Goal: Task Accomplishment & Management: Use online tool/utility

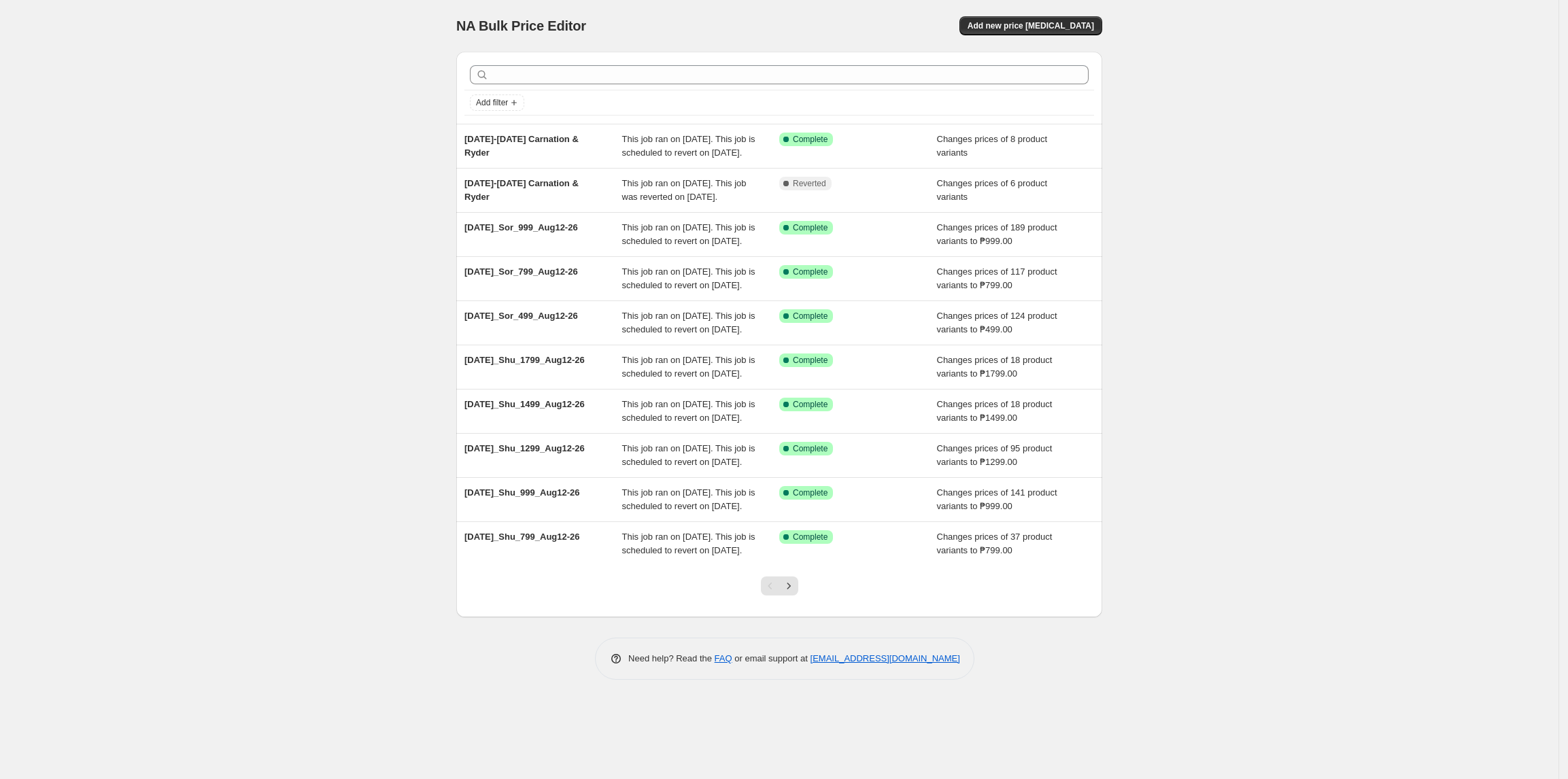
click at [146, 353] on div "NA Bulk Price Editor. This page is ready NA Bulk Price Editor Add new price cha…" at bounding box center [779, 390] width 1558 height 779
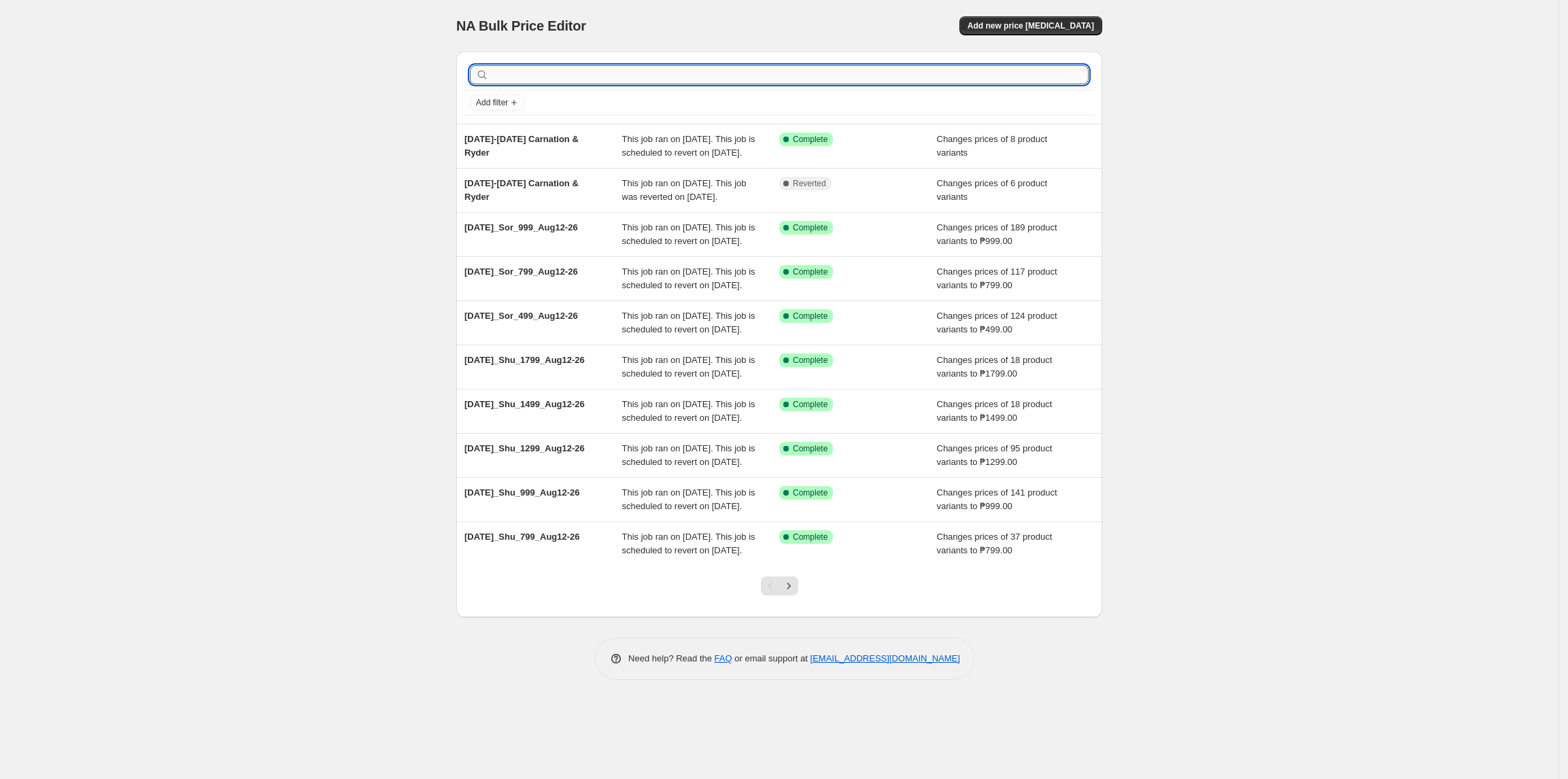
click at [876, 75] on input "text" at bounding box center [790, 74] width 597 height 19
paste input "Aug2025_FigBags_999_Aug12-26"
type input "Aug2025_FigBags_999_Aug12-26"
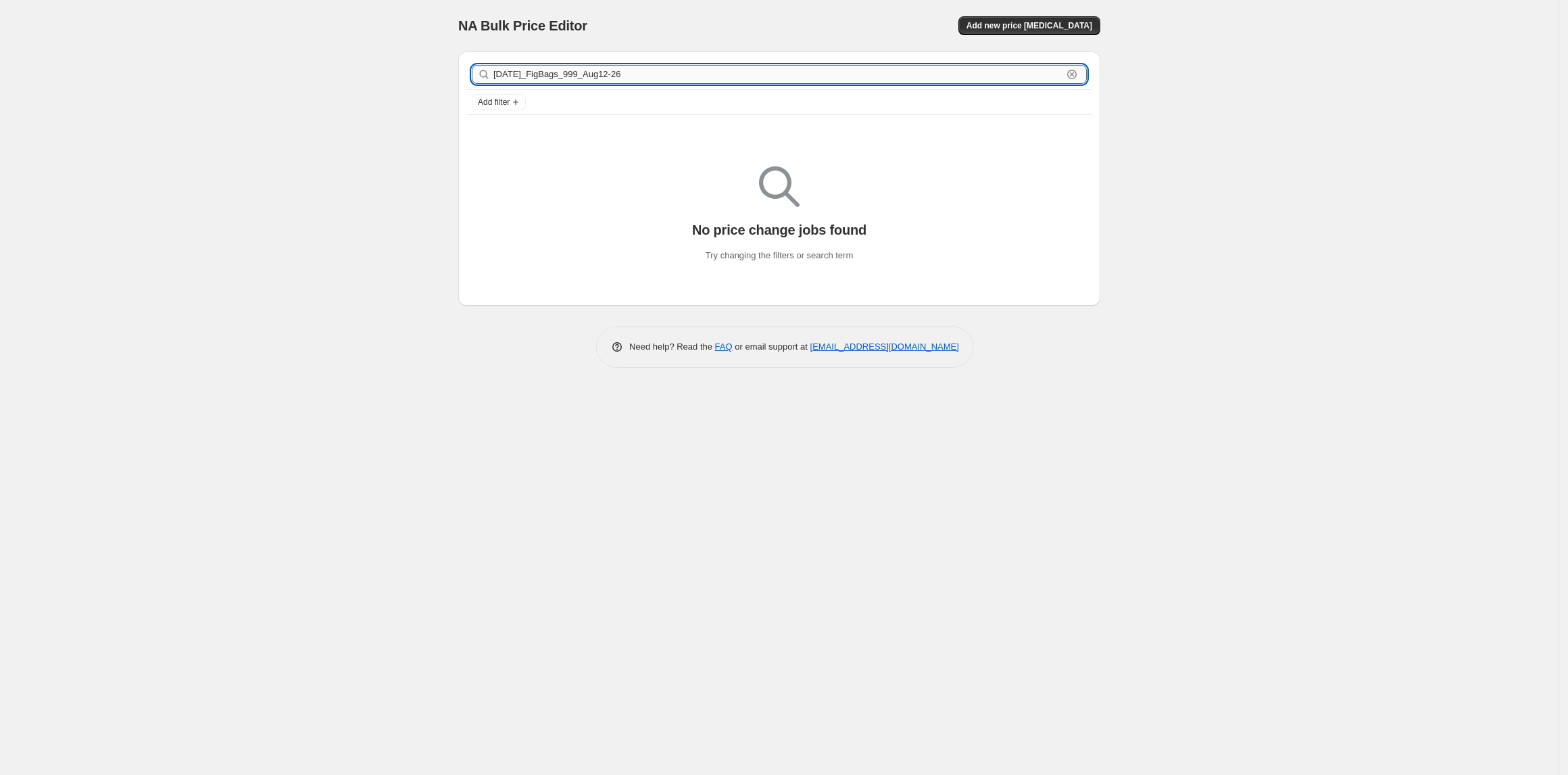
click at [804, 72] on input "Aug2025_FigBags_999_Aug12-26" at bounding box center [778, 74] width 569 height 19
click at [291, 185] on div "NA Bulk Price Editor. This page is ready NA Bulk Price Editor Add new price cha…" at bounding box center [779, 388] width 1559 height 775
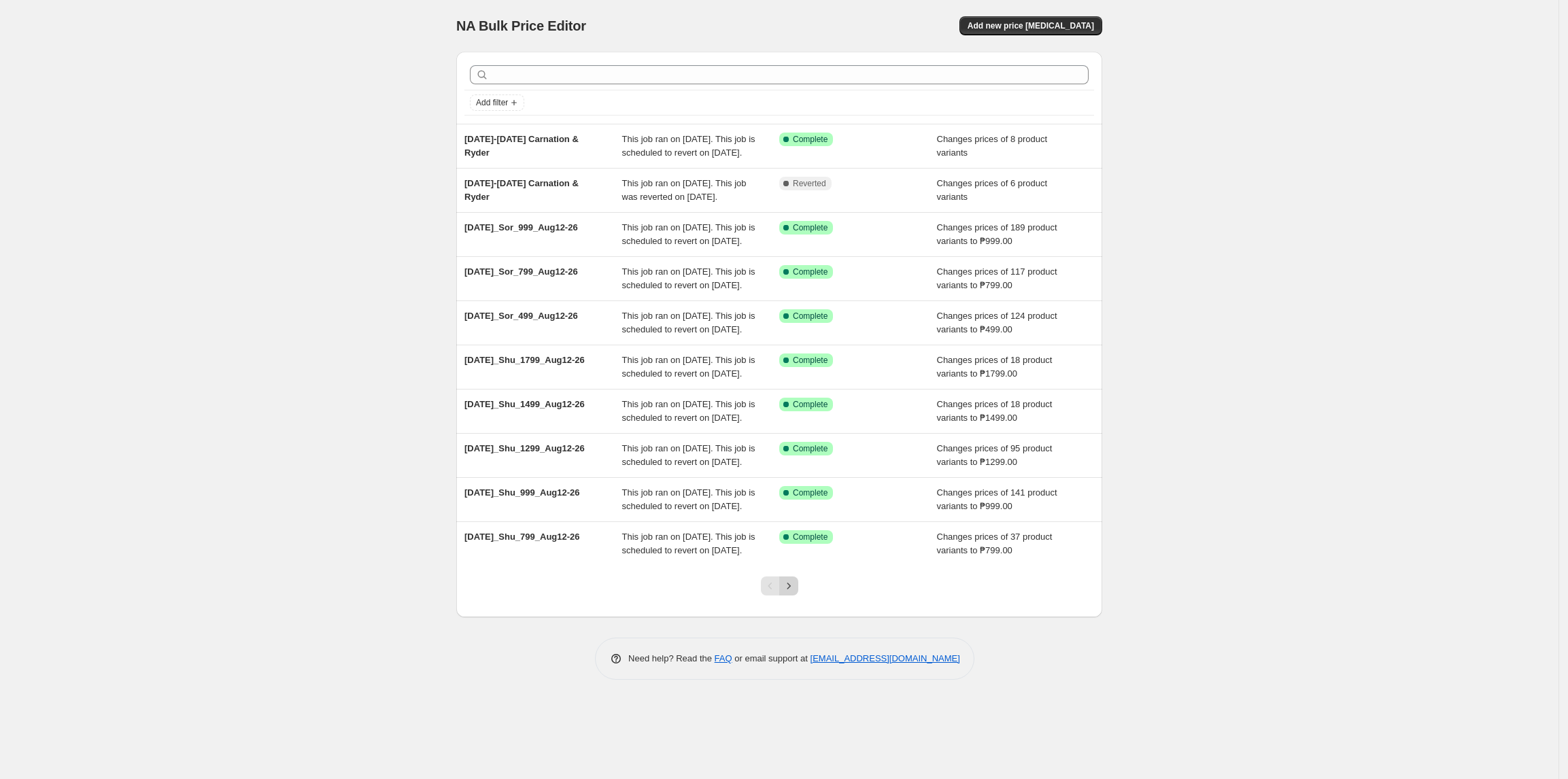
click at [795, 592] on icon "Next" at bounding box center [788, 585] width 13 height 13
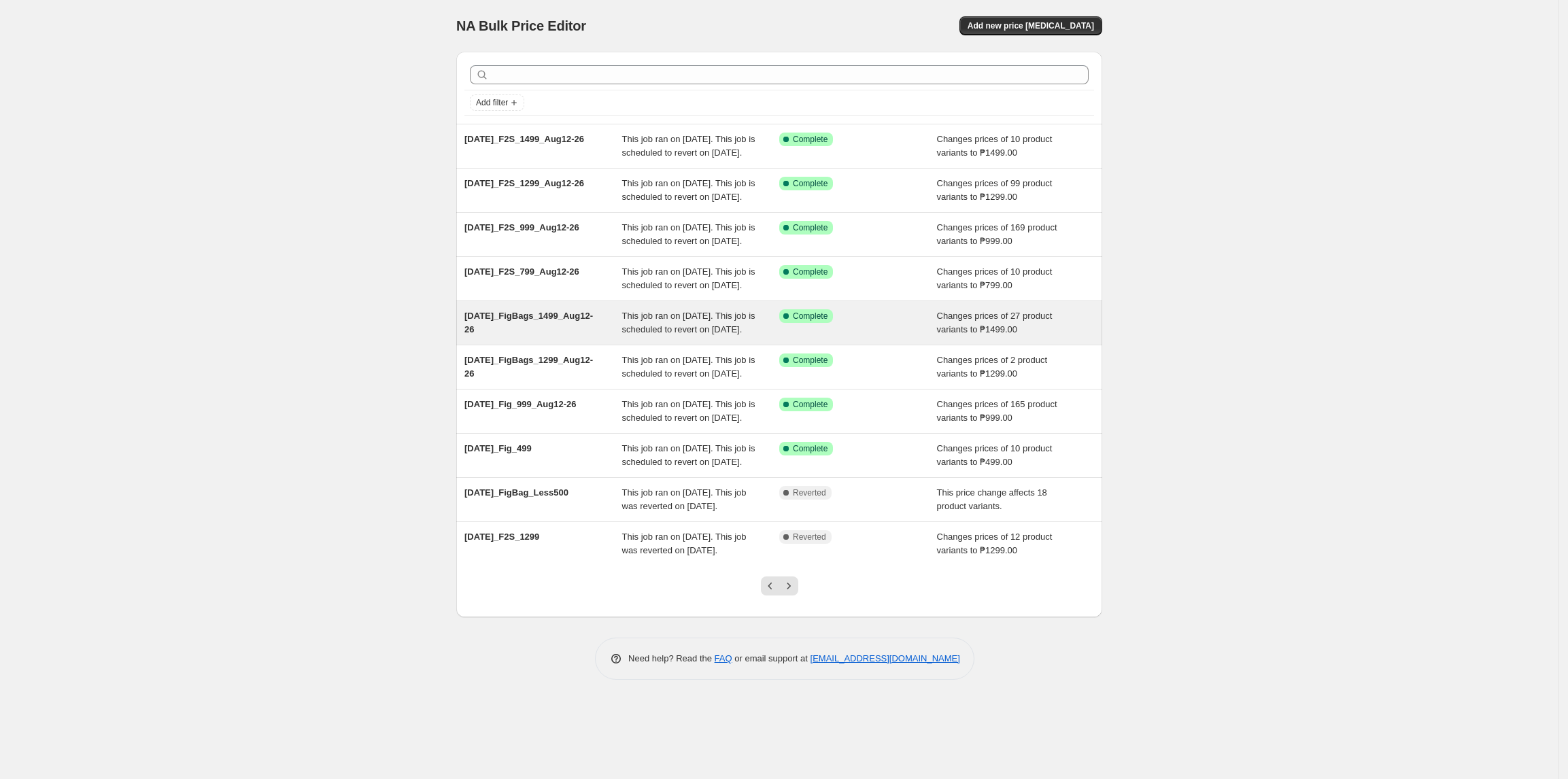
click at [729, 336] on div "This job ran on August 12, 2025. This job is scheduled to revert on August 27, …" at bounding box center [700, 322] width 157 height 27
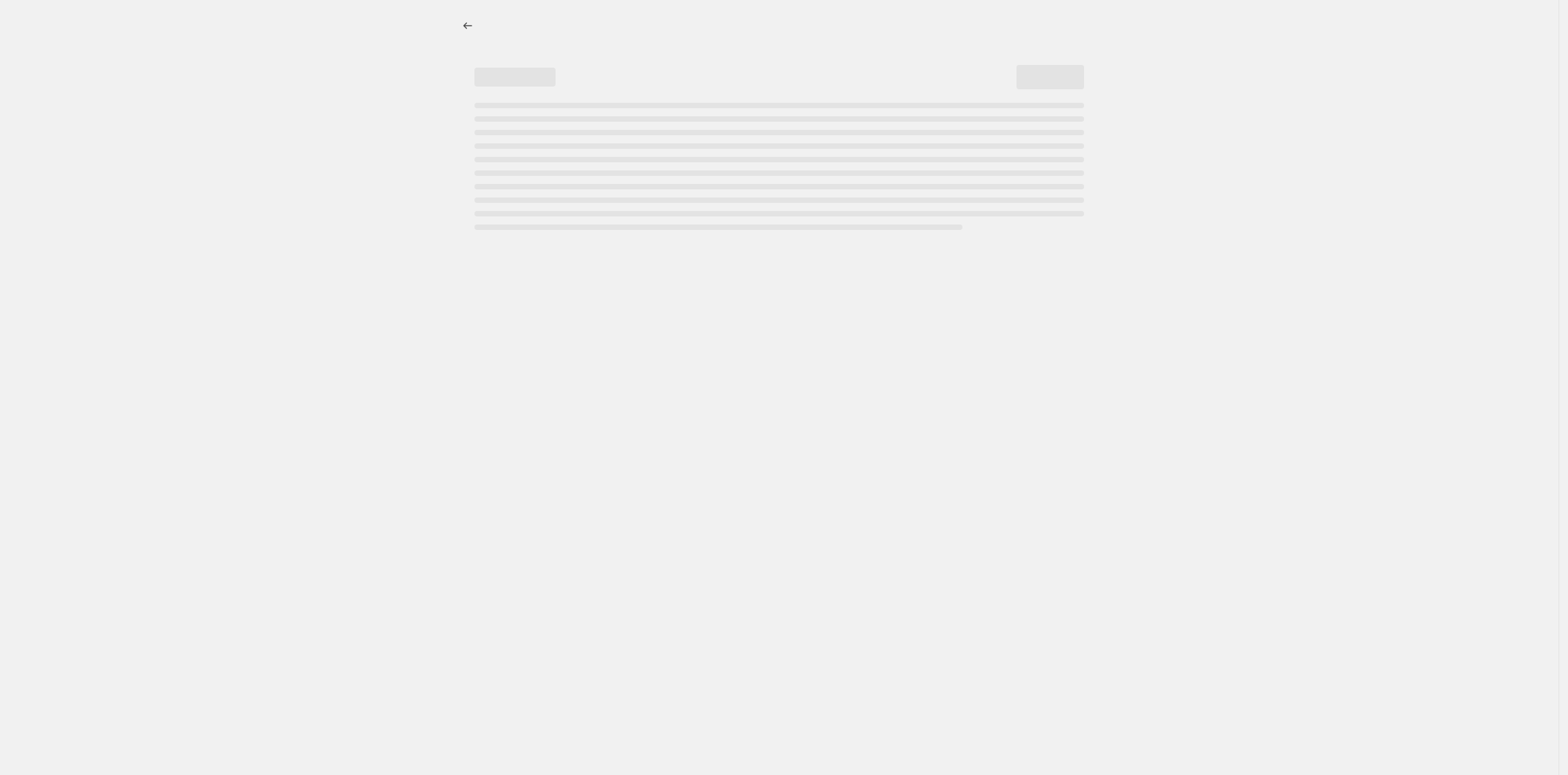
select select "tag"
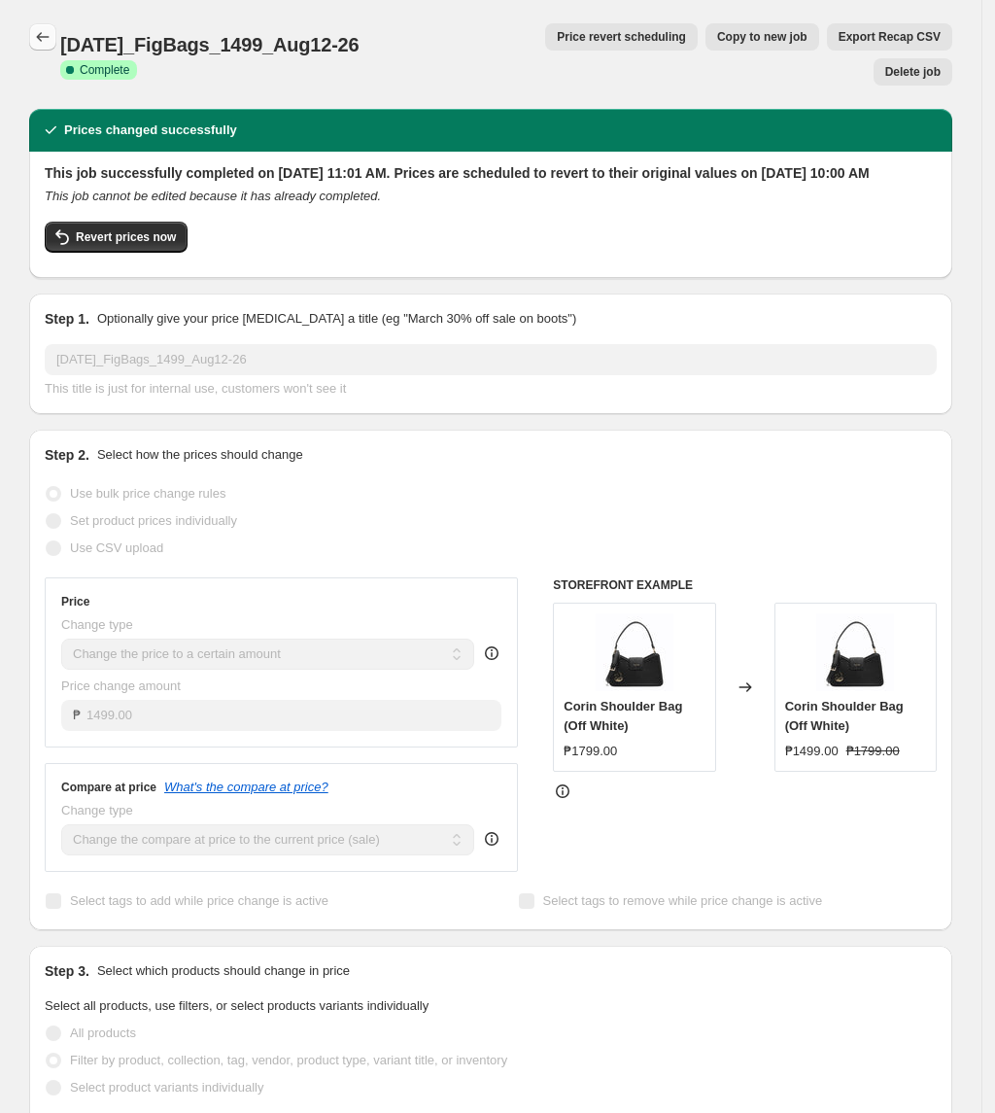
click at [50, 37] on icon "Price change jobs" at bounding box center [43, 37] width 13 height 10
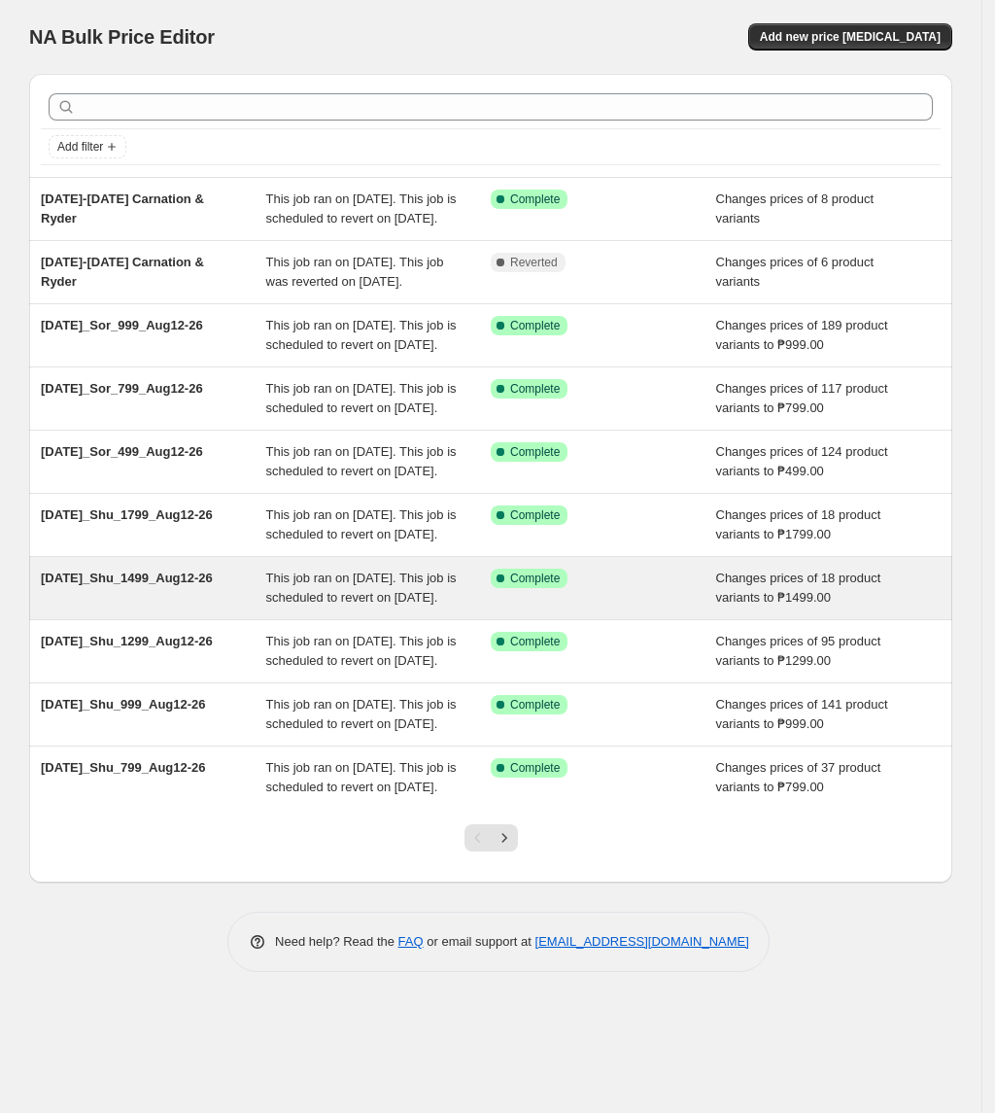
scroll to position [86, 0]
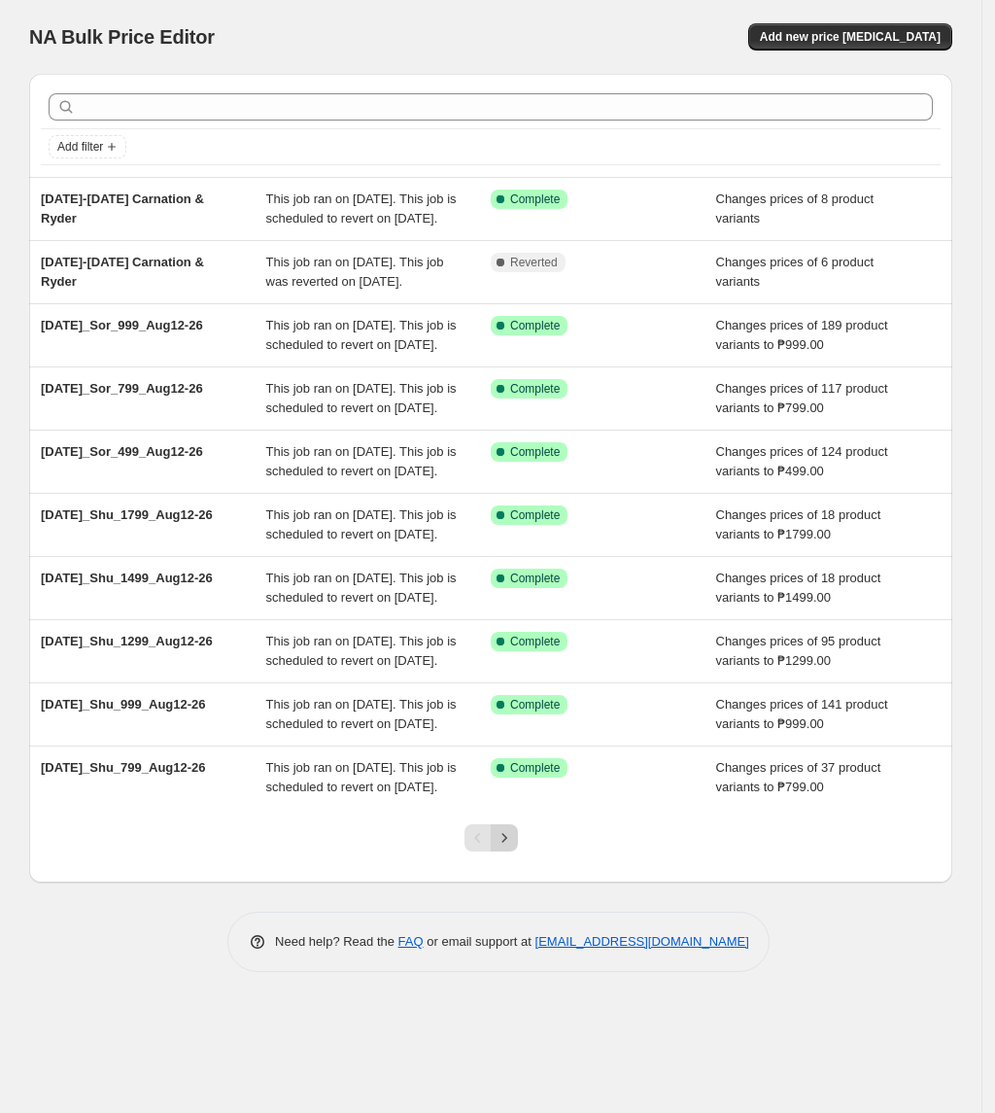
click at [514, 847] on icon "Next" at bounding box center [504, 837] width 19 height 19
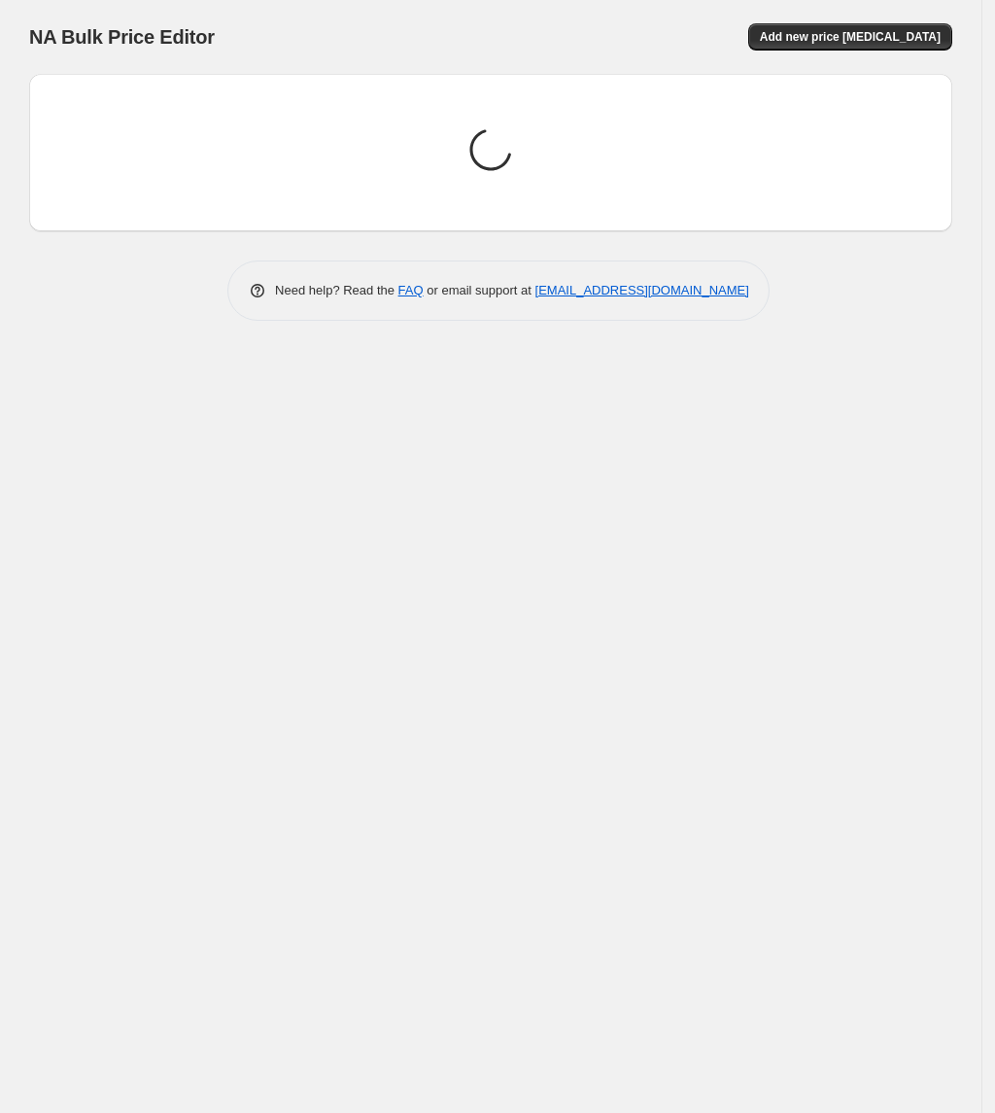
scroll to position [0, 0]
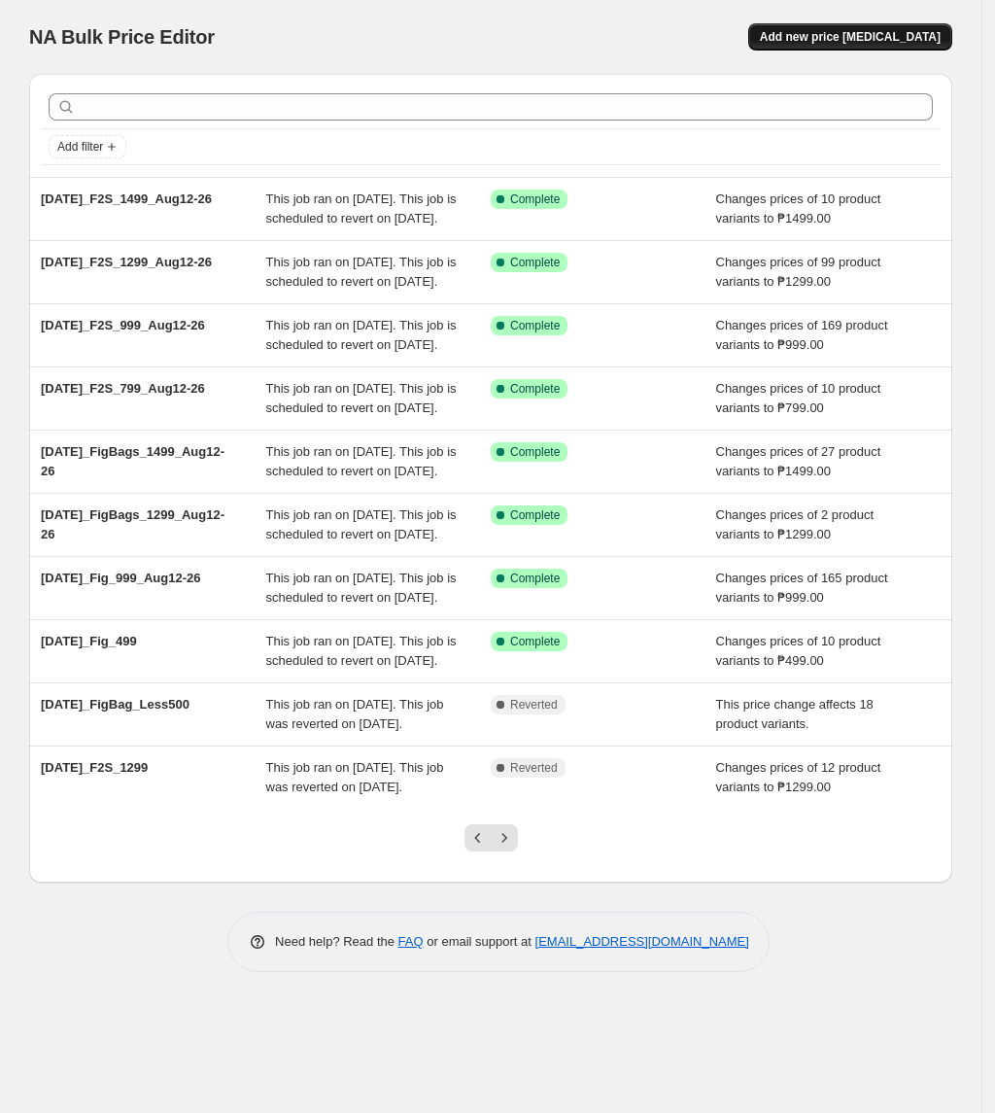
click at [822, 35] on span "Add new price change job" at bounding box center [850, 37] width 181 height 16
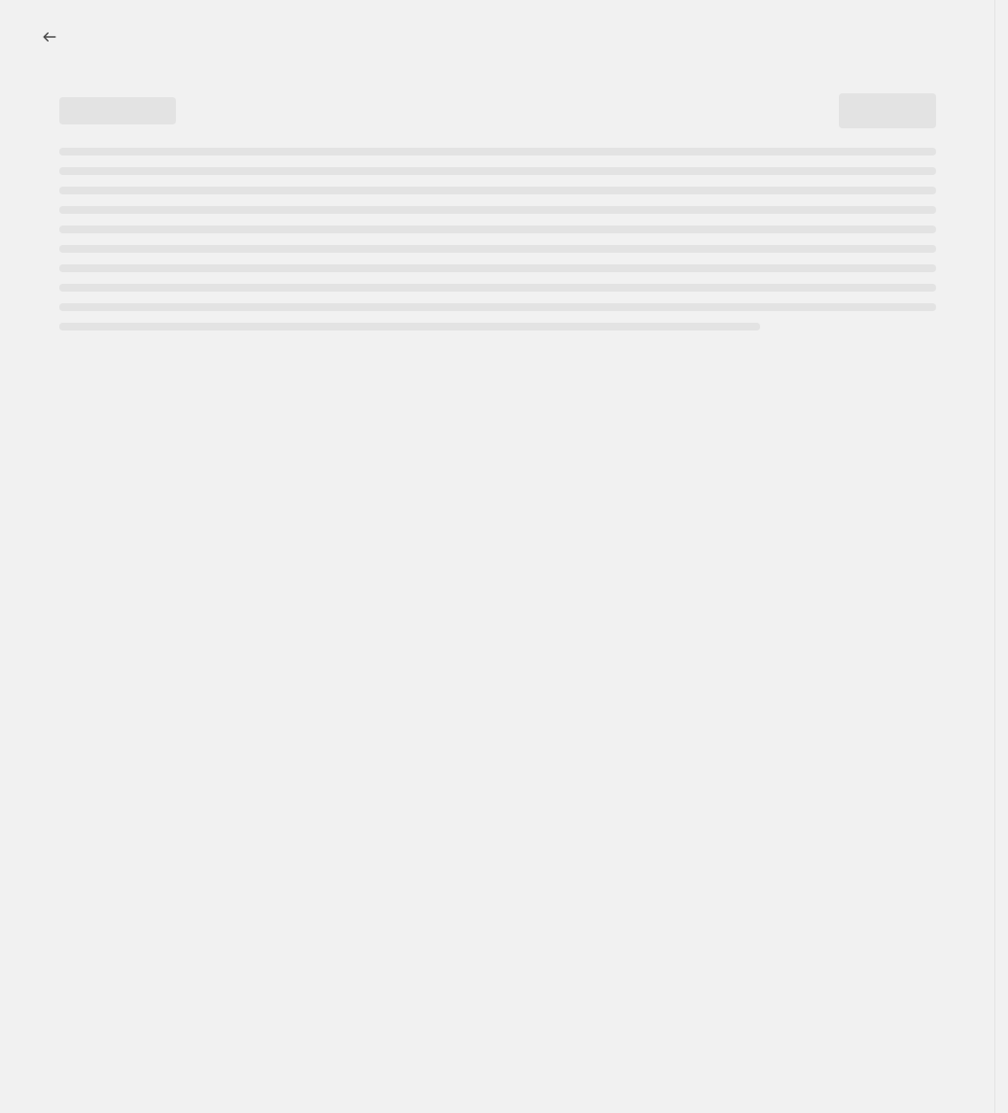
select select "percentage"
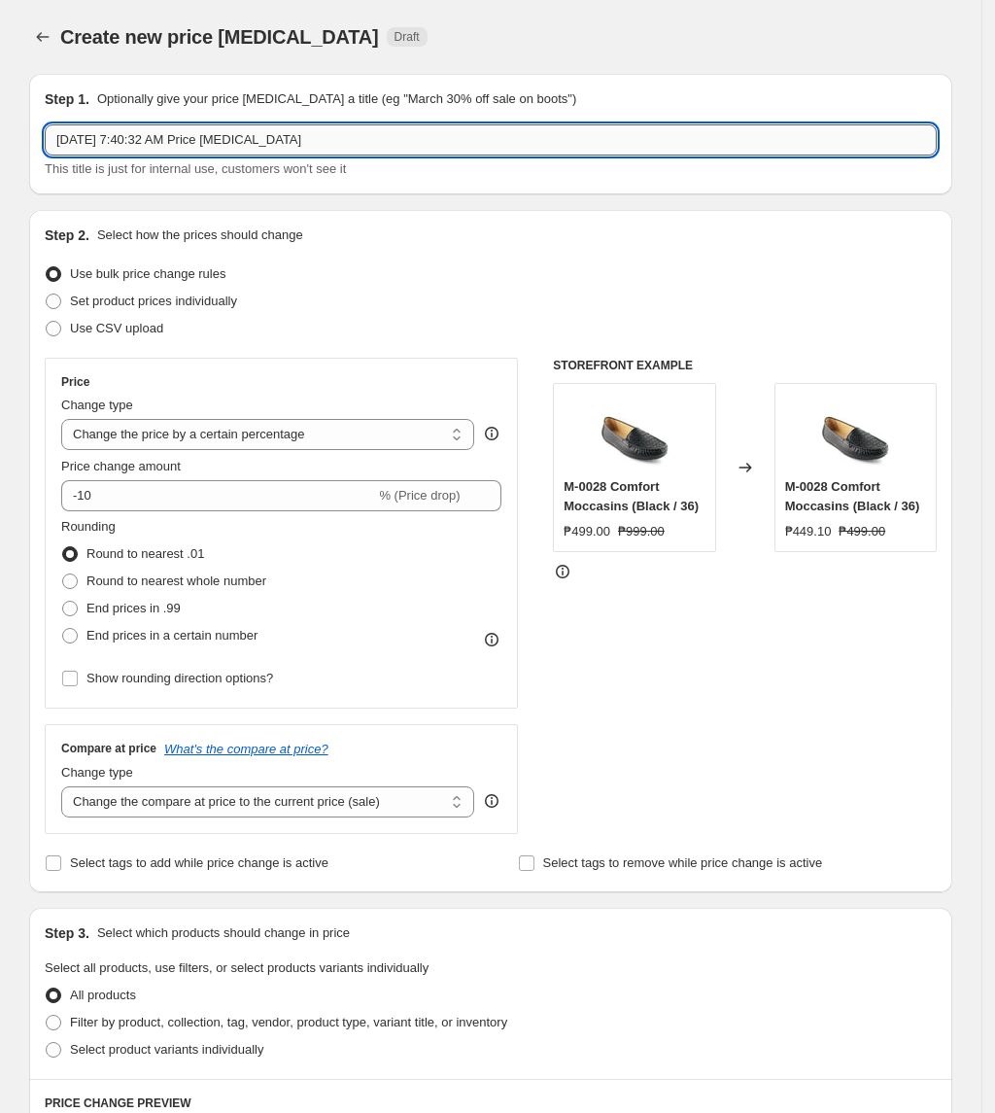
click at [354, 142] on input "Aug 14, 2025, 7:40:32 AM Price change job" at bounding box center [491, 139] width 892 height 31
paste input "2025_FigBags_999_Aug12-26"
type input "Aug2025_FigBags_999_Aug12-26"
click at [211, 429] on select "Change the price to a certain amount Change the price by a certain amount Chang…" at bounding box center [267, 434] width 413 height 31
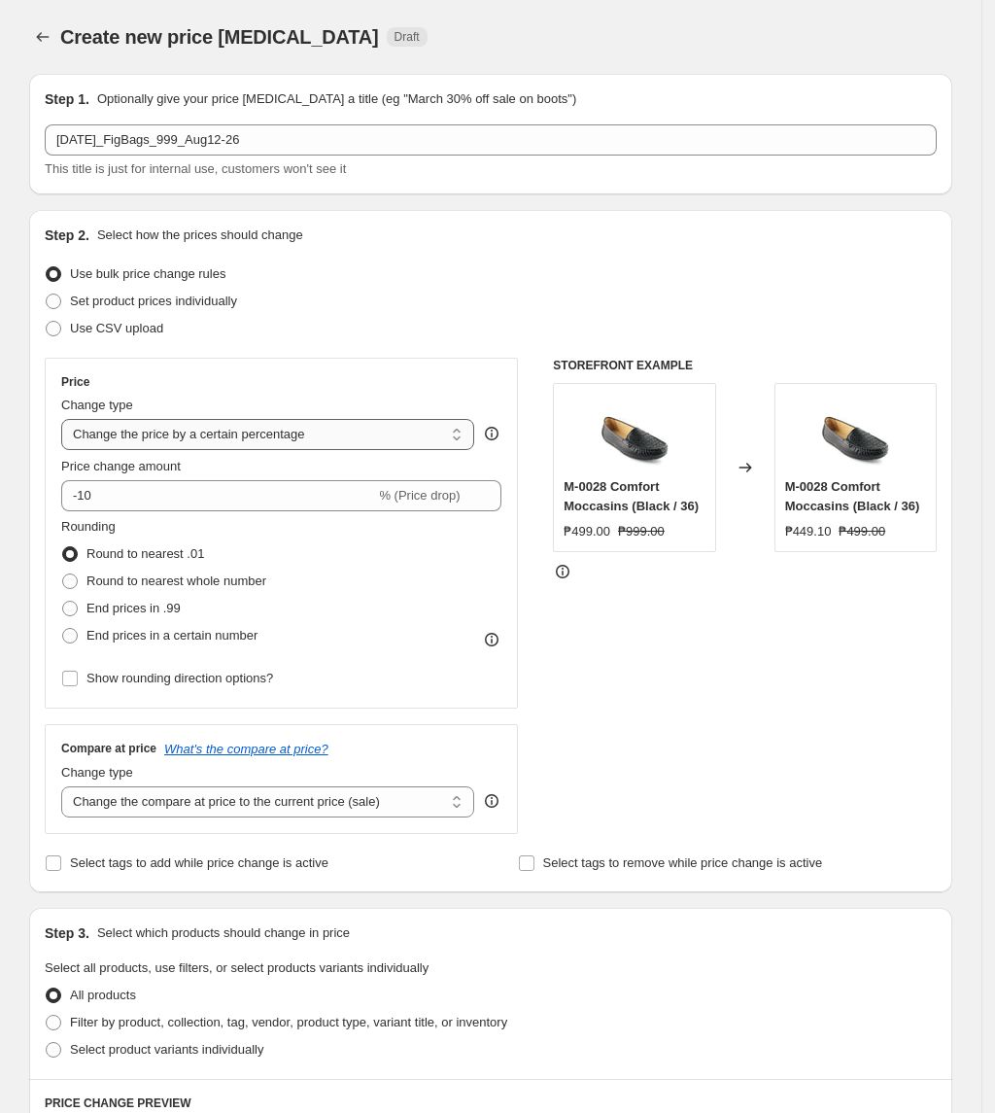
select select "by"
click at [67, 419] on select "Change the price to a certain amount Change the price by a certain amount Chang…" at bounding box center [267, 434] width 413 height 31
type input "-10.00"
click at [233, 433] on select "Change the price to a certain amount Change the price by a certain amount Chang…" at bounding box center [267, 434] width 413 height 31
select select "to"
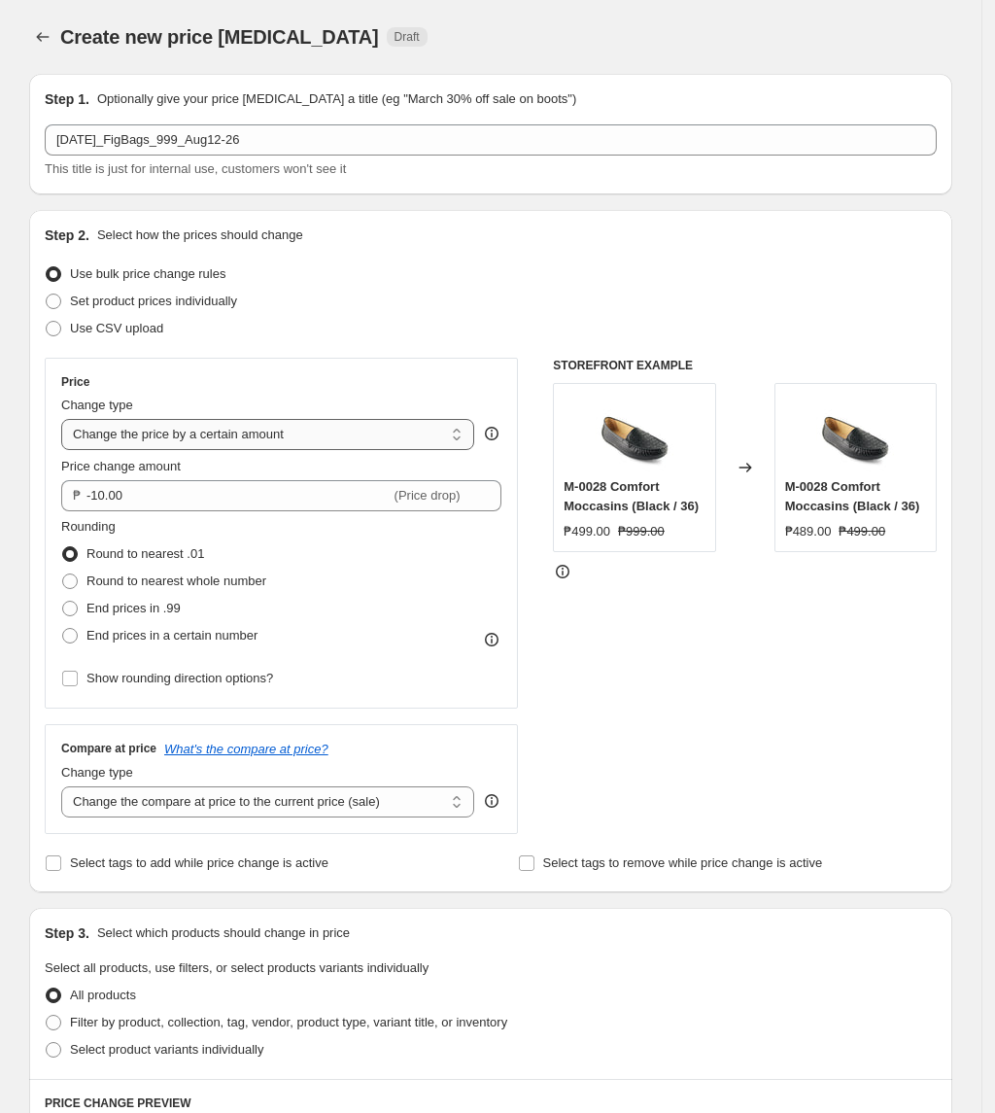
click at [67, 419] on select "Change the price to a certain amount Change the price by a certain amount Chang…" at bounding box center [267, 434] width 413 height 31
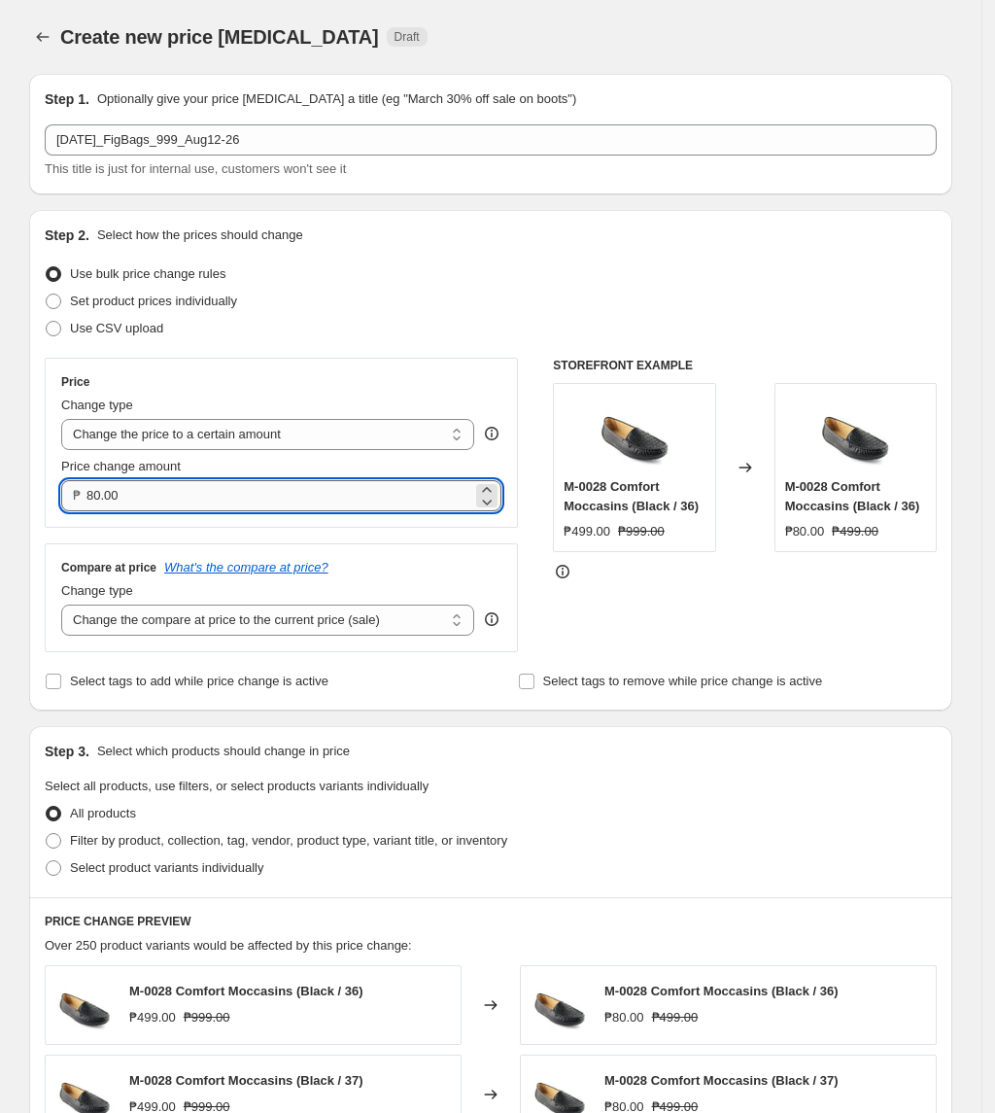
click at [229, 487] on input "80.00" at bounding box center [279, 495] width 386 height 31
type input "999.00"
click at [237, 624] on select "Change the compare at price to the current price (sale) Change the compare at p…" at bounding box center [267, 619] width 413 height 31
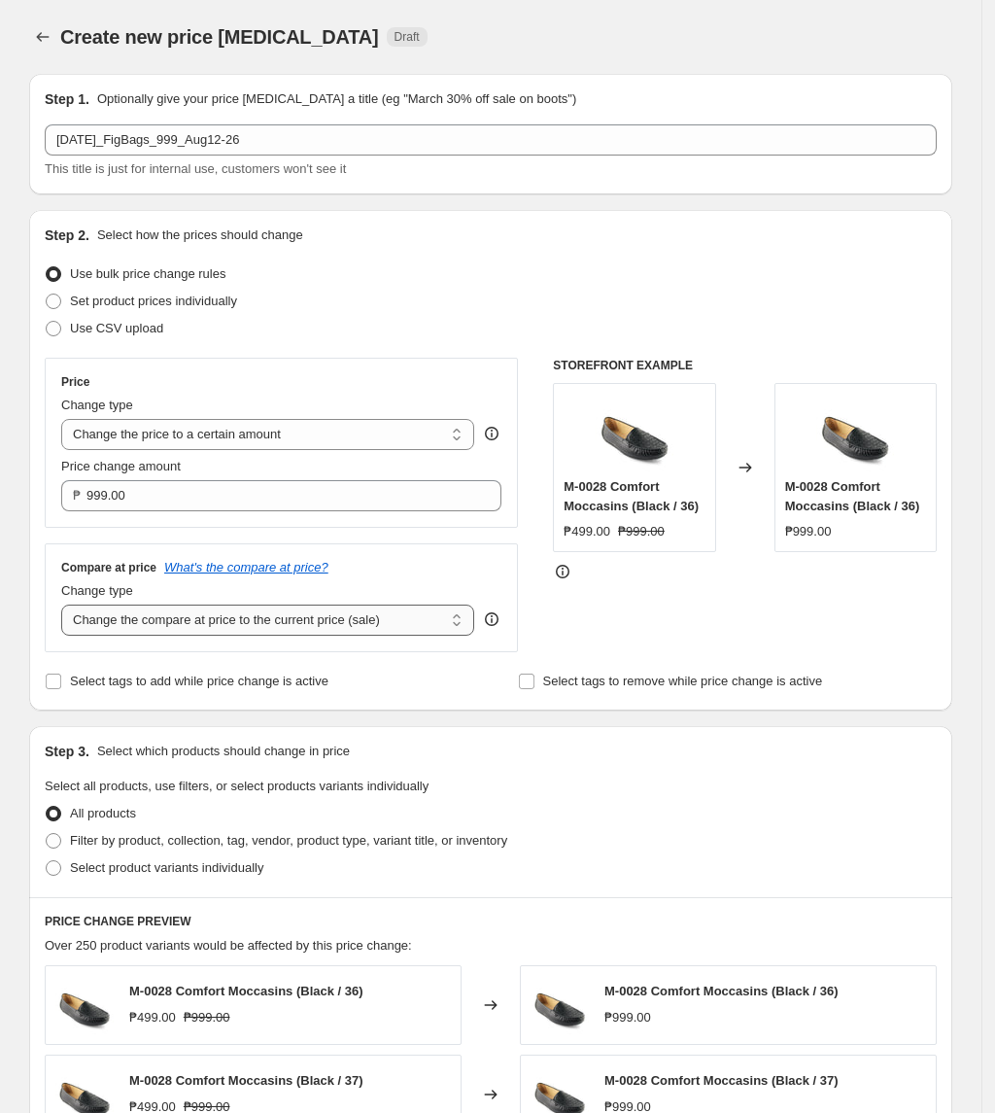
select select "no_change"
click at [67, 606] on select "Change the compare at price to the current price (sale) Change the compare at p…" at bounding box center [267, 619] width 413 height 31
click at [163, 847] on span "Filter by product, collection, tag, vendor, product type, variant title, or inv…" at bounding box center [288, 840] width 437 height 15
click at [47, 834] on input "Filter by product, collection, tag, vendor, product type, variant title, or inv…" at bounding box center [46, 833] width 1 height 1
radio input "true"
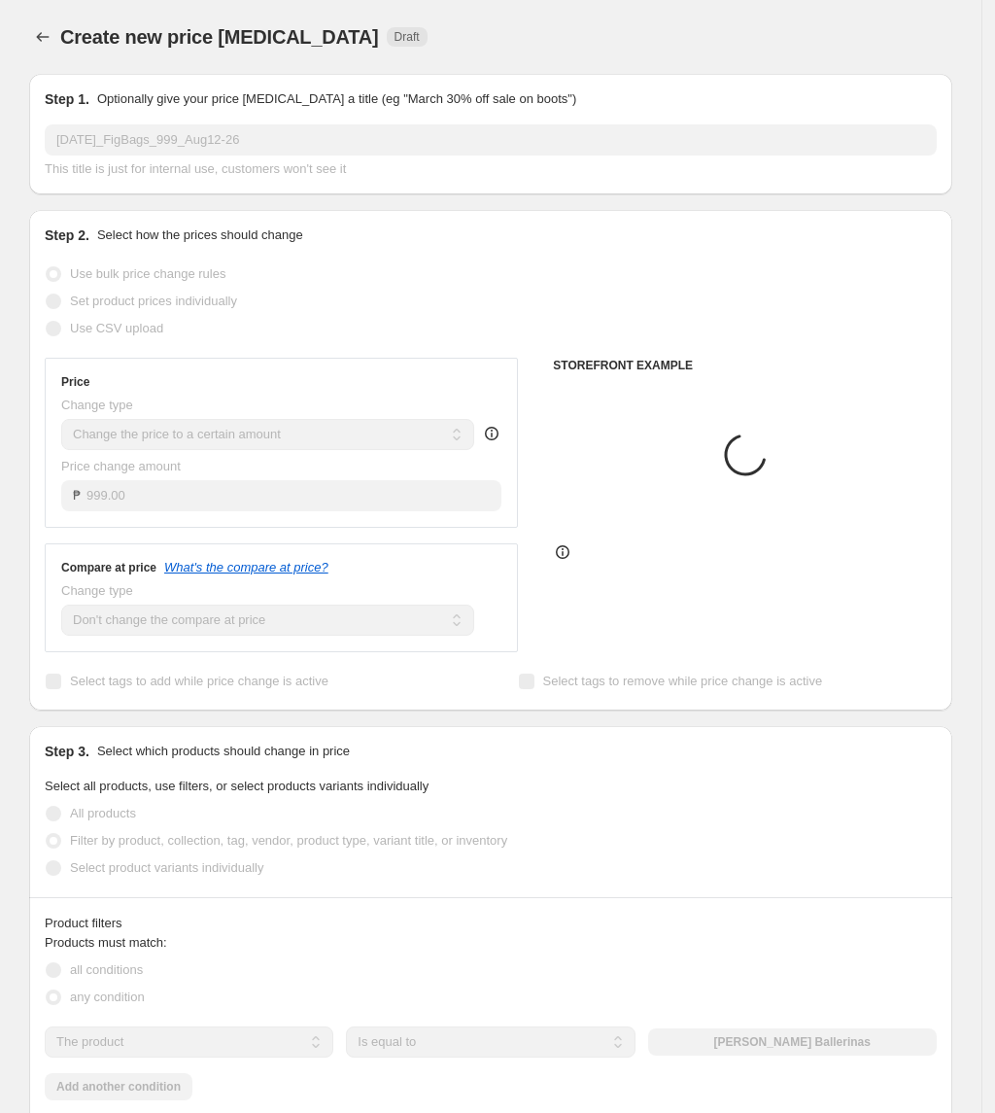
scroll to position [518, 0]
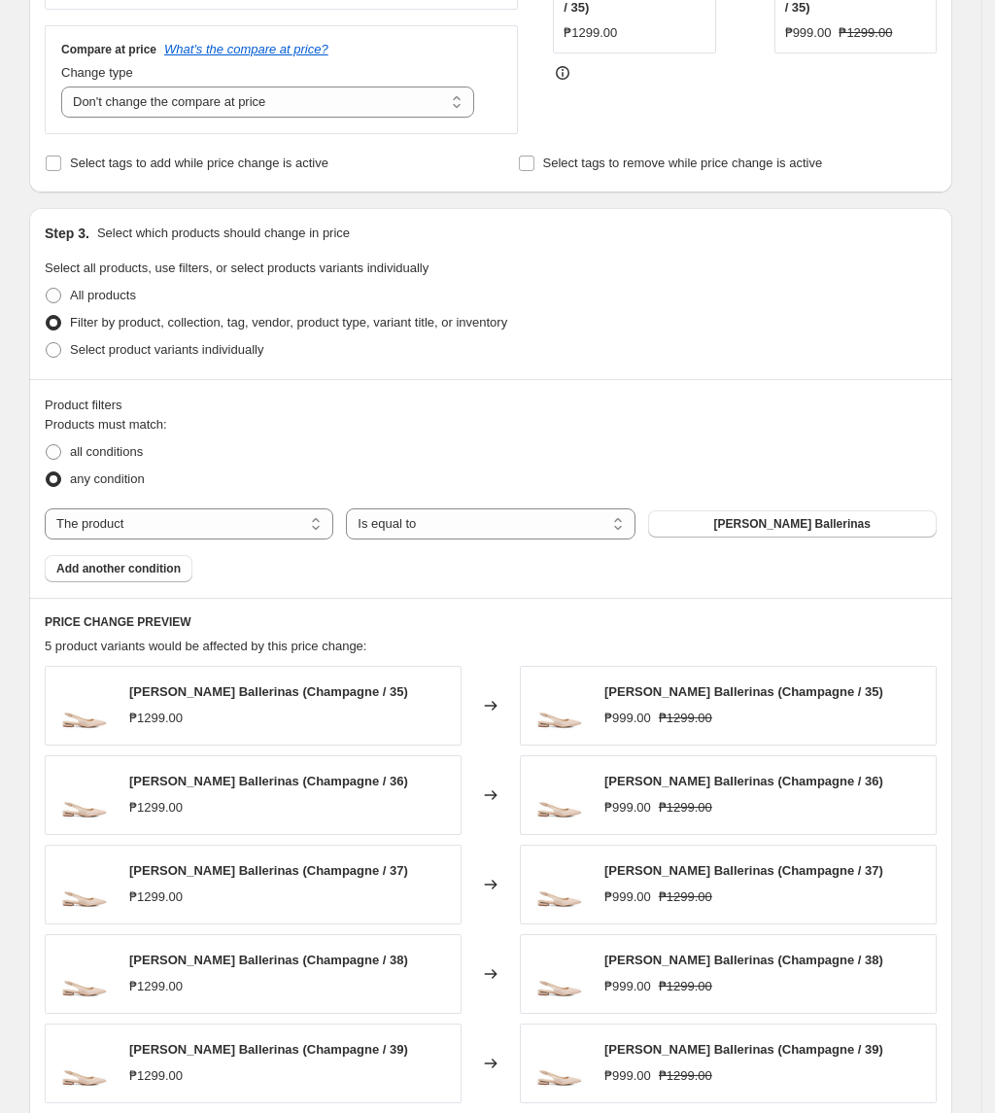
click at [210, 509] on div "Products must match: all conditions any condition The product The product's col…" at bounding box center [491, 498] width 892 height 167
click at [210, 521] on select "The product The product's collection The product's tag The product's vendor The…" at bounding box center [189, 523] width 289 height 31
select select "tag"
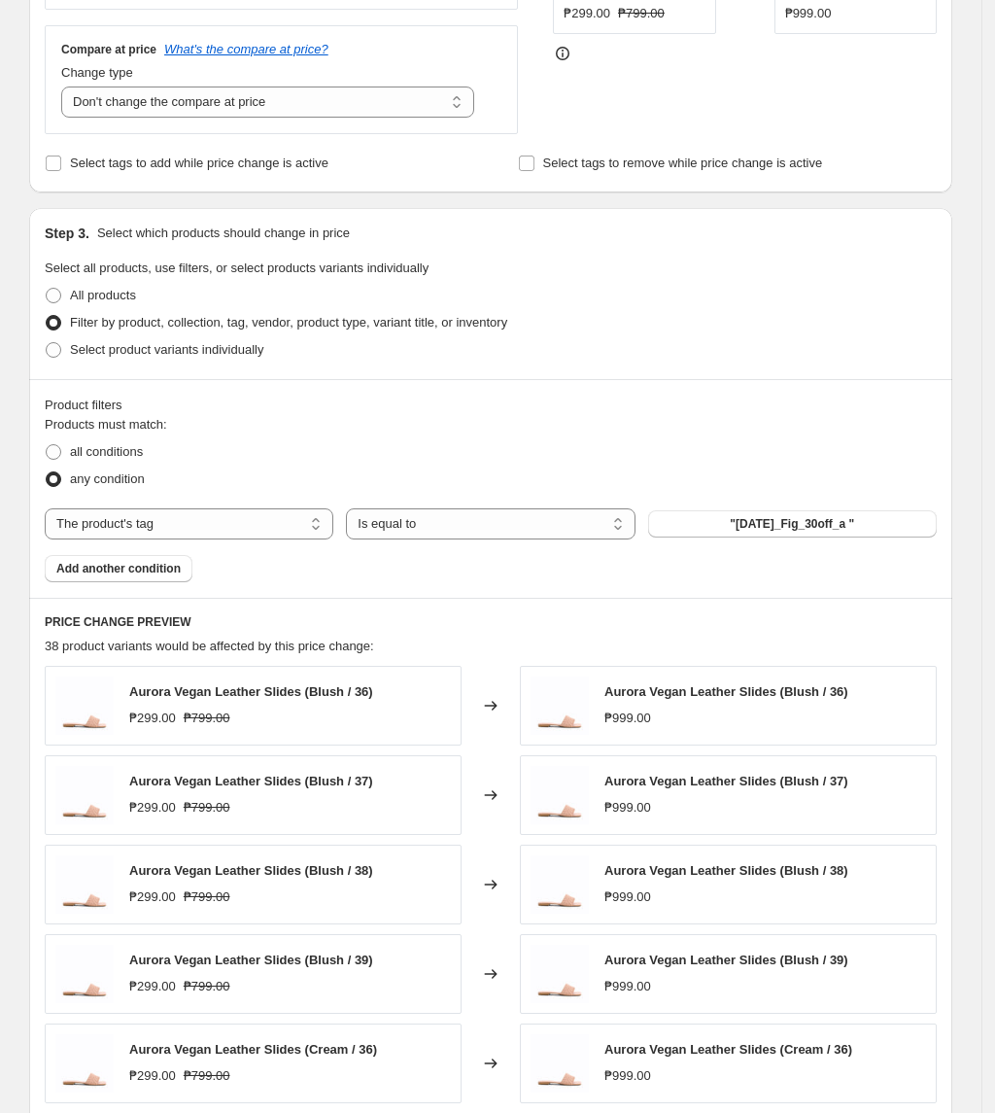
click at [803, 526] on span ""Sept2022_Fig_30off_a "" at bounding box center [792, 524] width 124 height 16
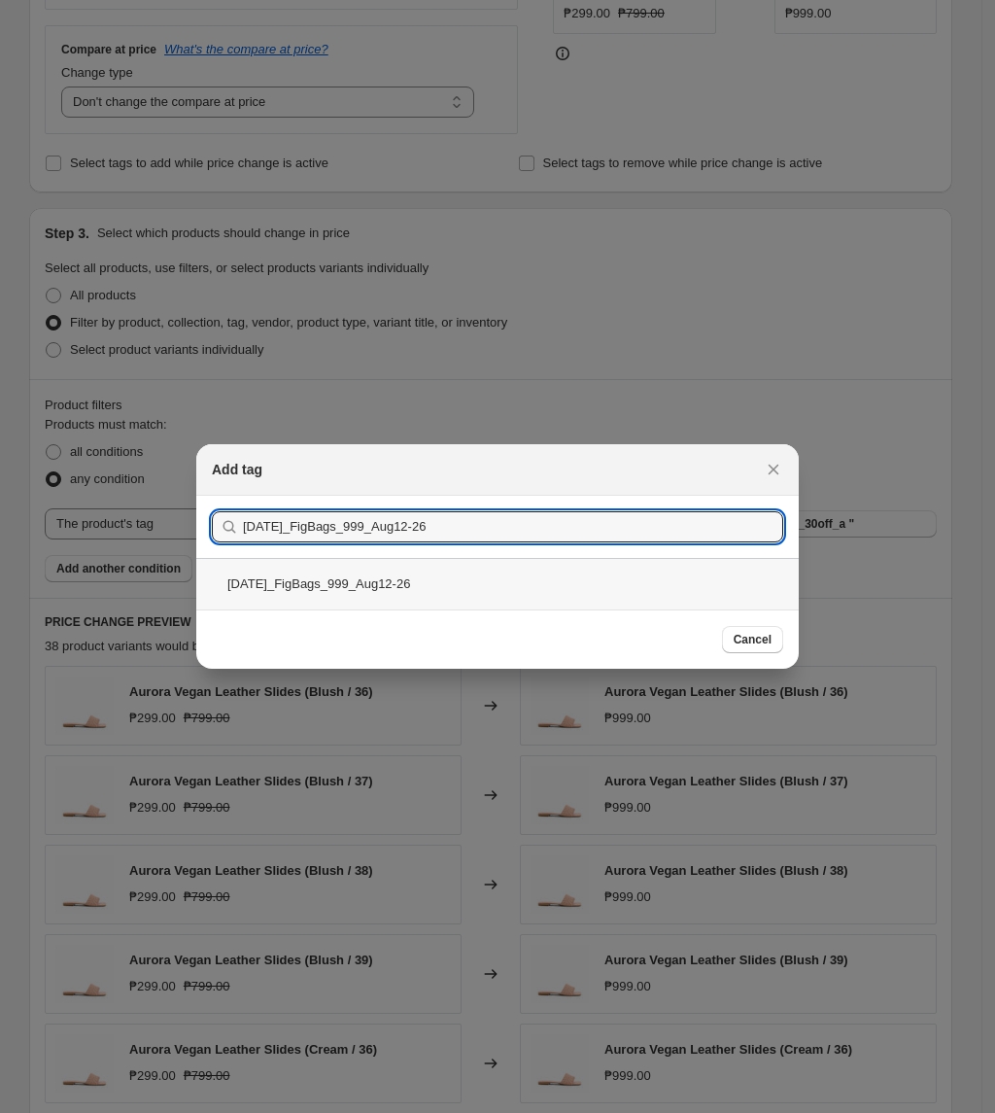
type input "Aug2025_FigBags_999_Aug12-26"
click at [433, 572] on div "Aug2025_FigBags_999_Aug12-26" at bounding box center [497, 583] width 602 height 51
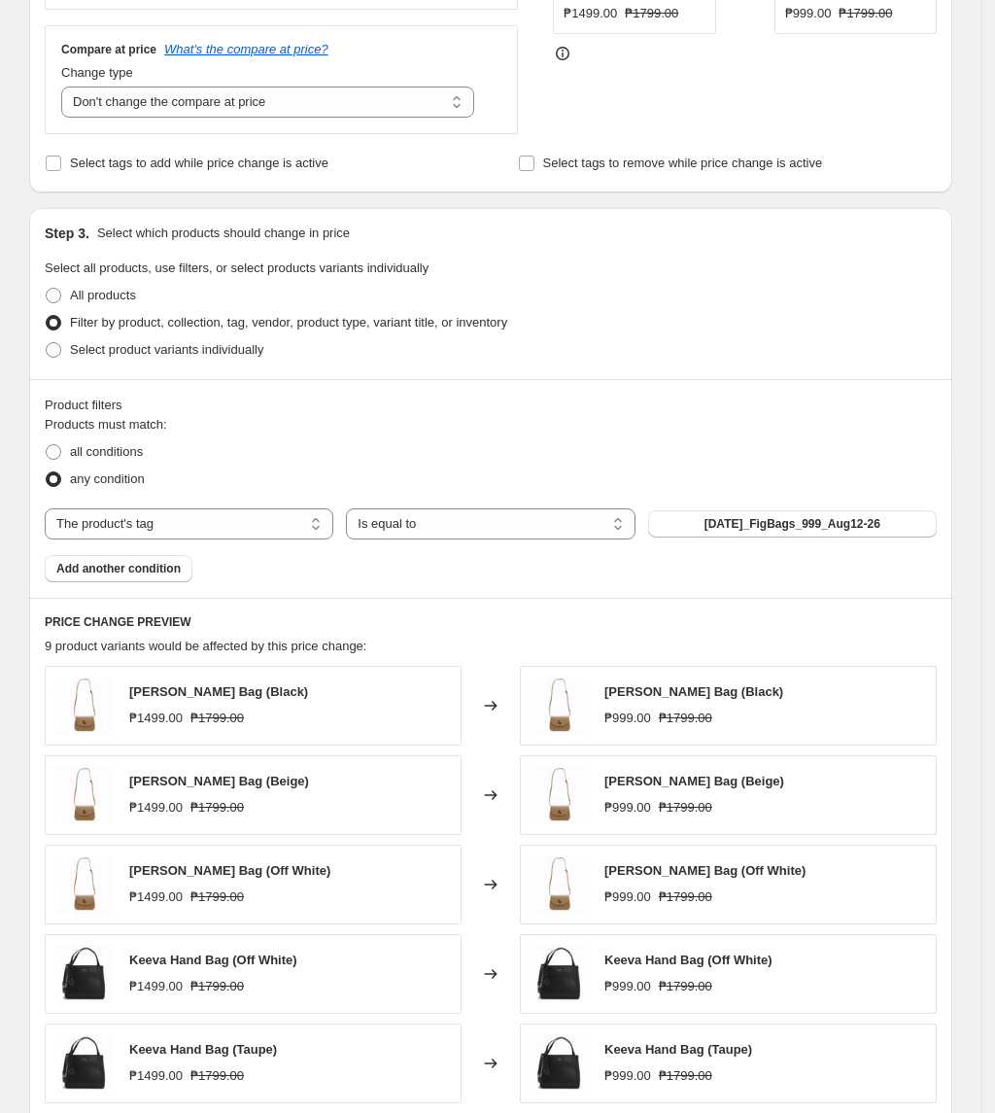
scroll to position [875, 0]
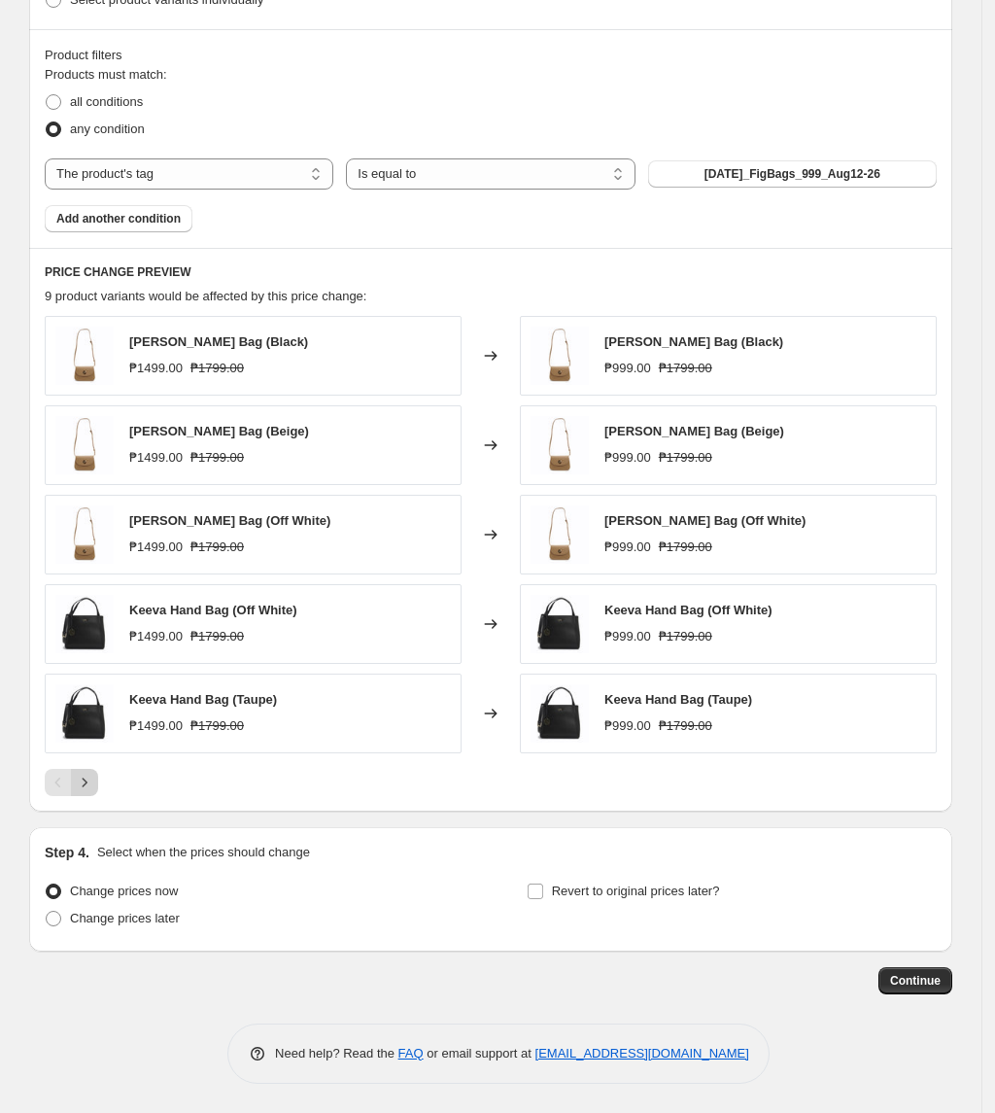
click at [91, 787] on icon "Next" at bounding box center [84, 781] width 19 height 19
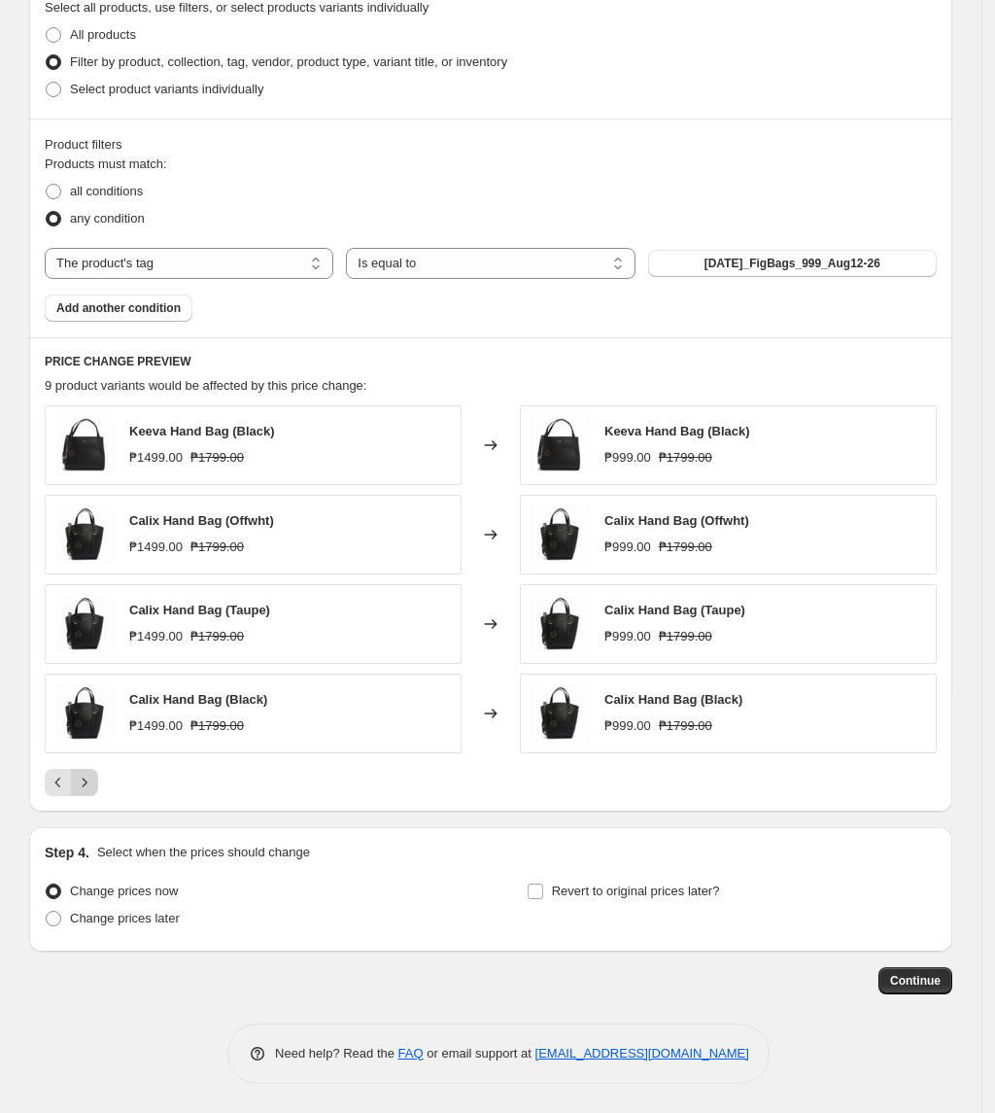
scroll to position [783, 0]
click at [611, 884] on span "Revert to original prices later?" at bounding box center [636, 890] width 168 height 15
click at [543, 884] on input "Revert to original prices later?" at bounding box center [536, 891] width 16 height 16
checkbox input "true"
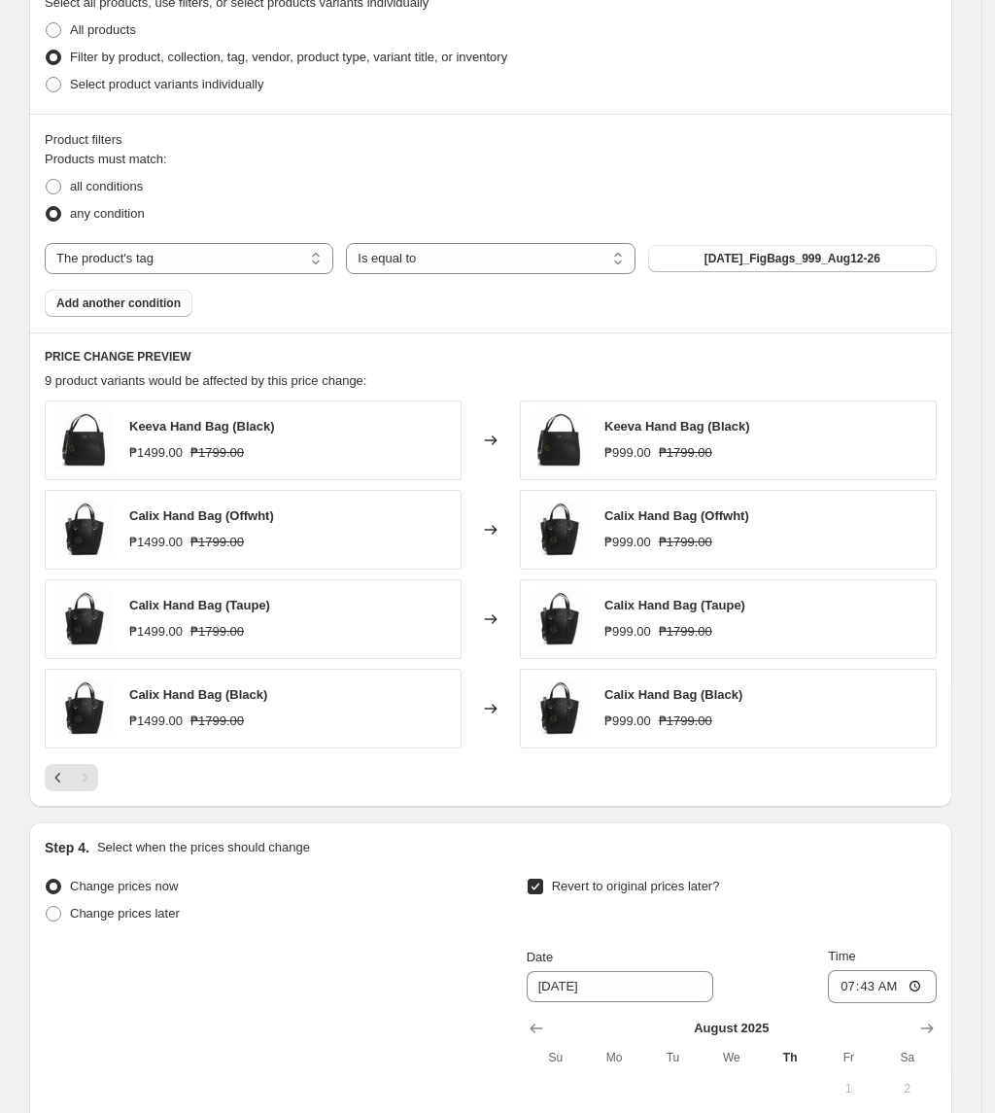
scroll to position [1148, 0]
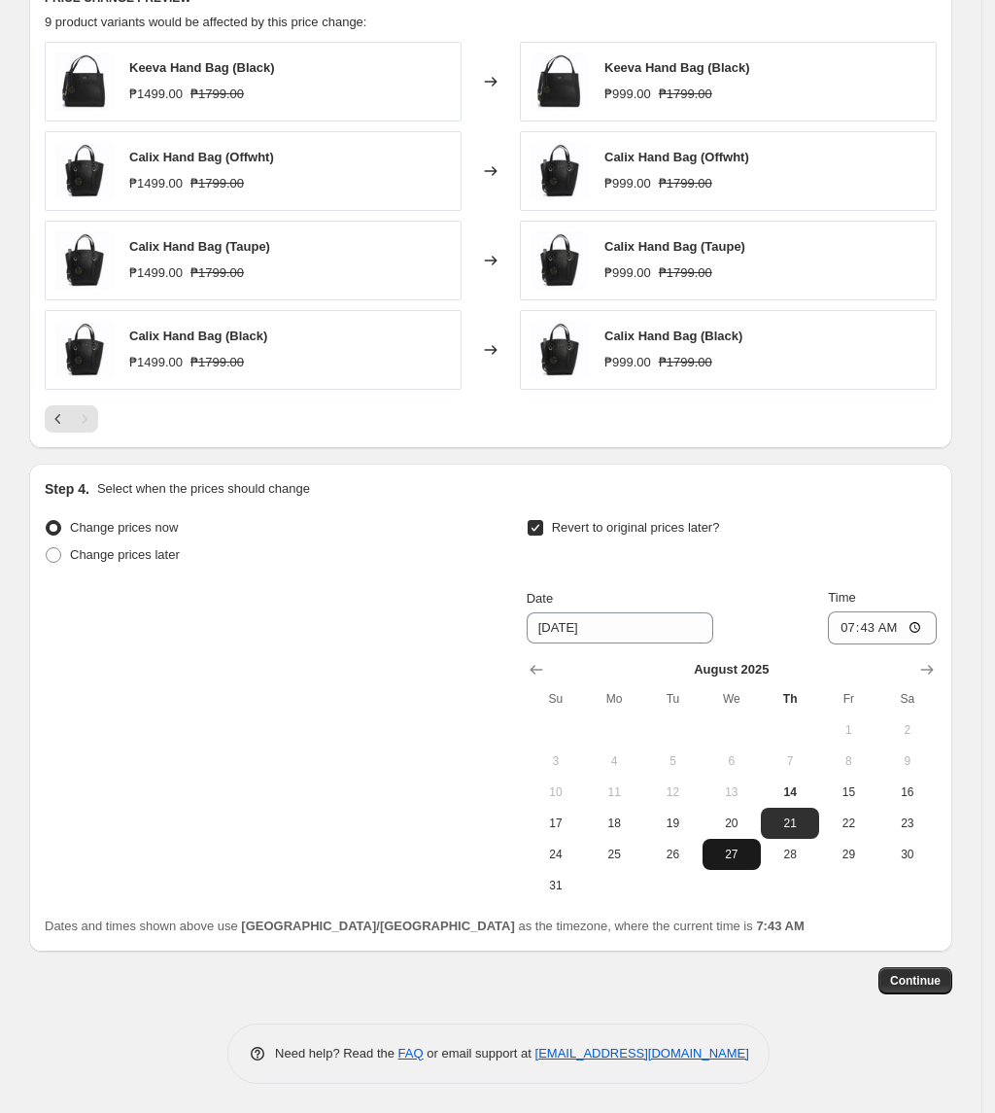
click at [733, 841] on button "27" at bounding box center [732, 854] width 58 height 31
type input "8/27/2025"
click at [849, 635] on input "07:43" at bounding box center [882, 627] width 109 height 33
type input "10:00"
click at [927, 981] on span "Continue" at bounding box center [915, 981] width 51 height 16
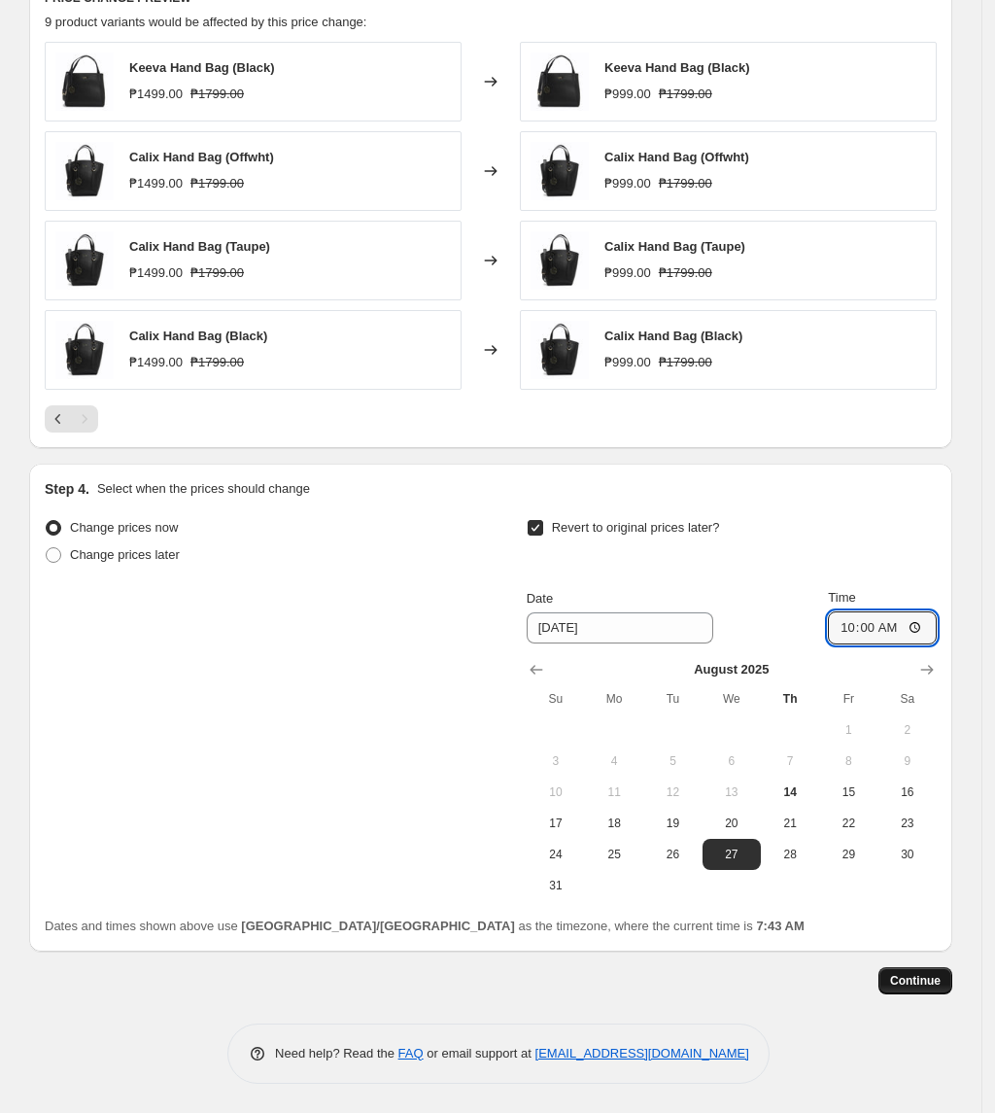
scroll to position [0, 0]
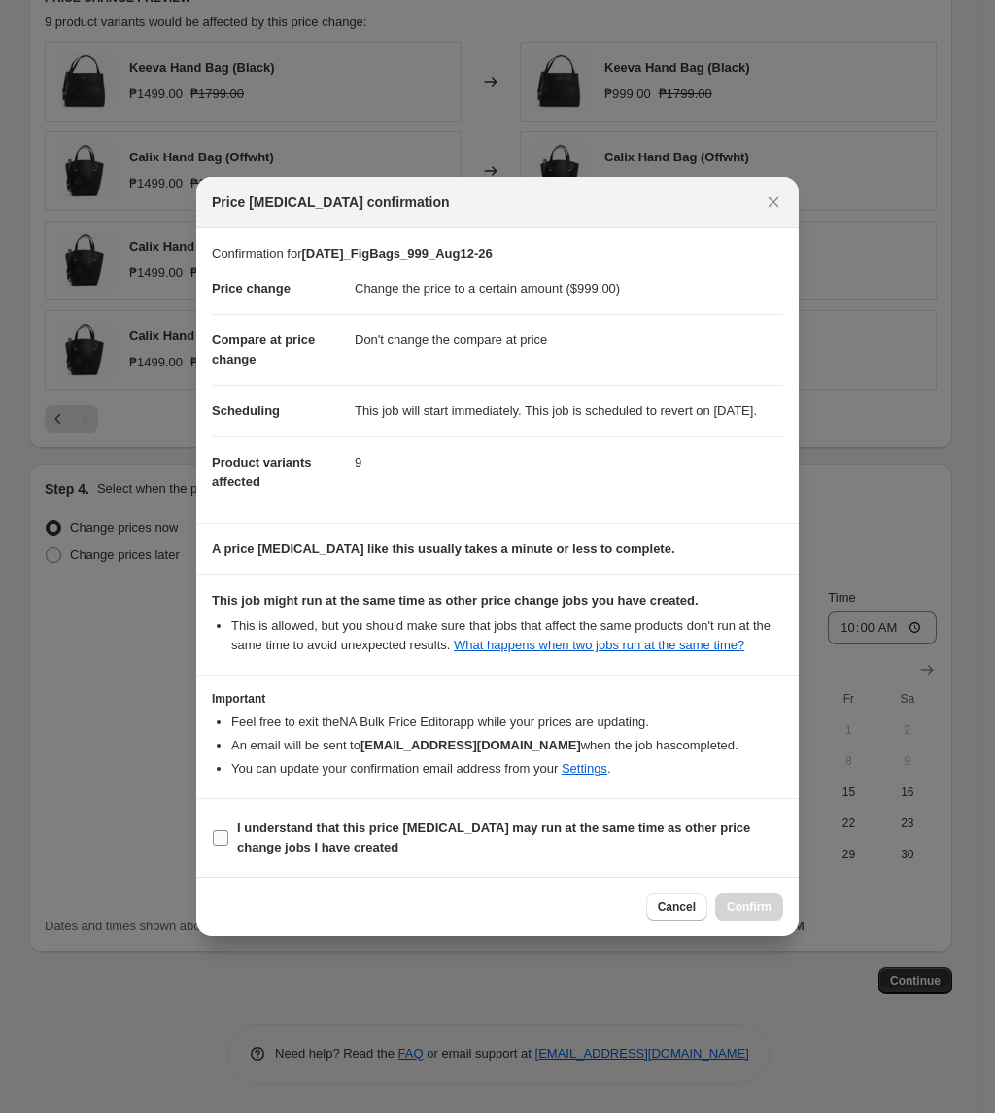
click at [273, 837] on b "I understand that this price change job may run at the same time as other price…" at bounding box center [493, 837] width 513 height 34
click at [228, 837] on input "I understand that this price change job may run at the same time as other price…" at bounding box center [221, 838] width 16 height 16
checkbox input "true"
click at [758, 914] on span "Confirm" at bounding box center [749, 907] width 45 height 16
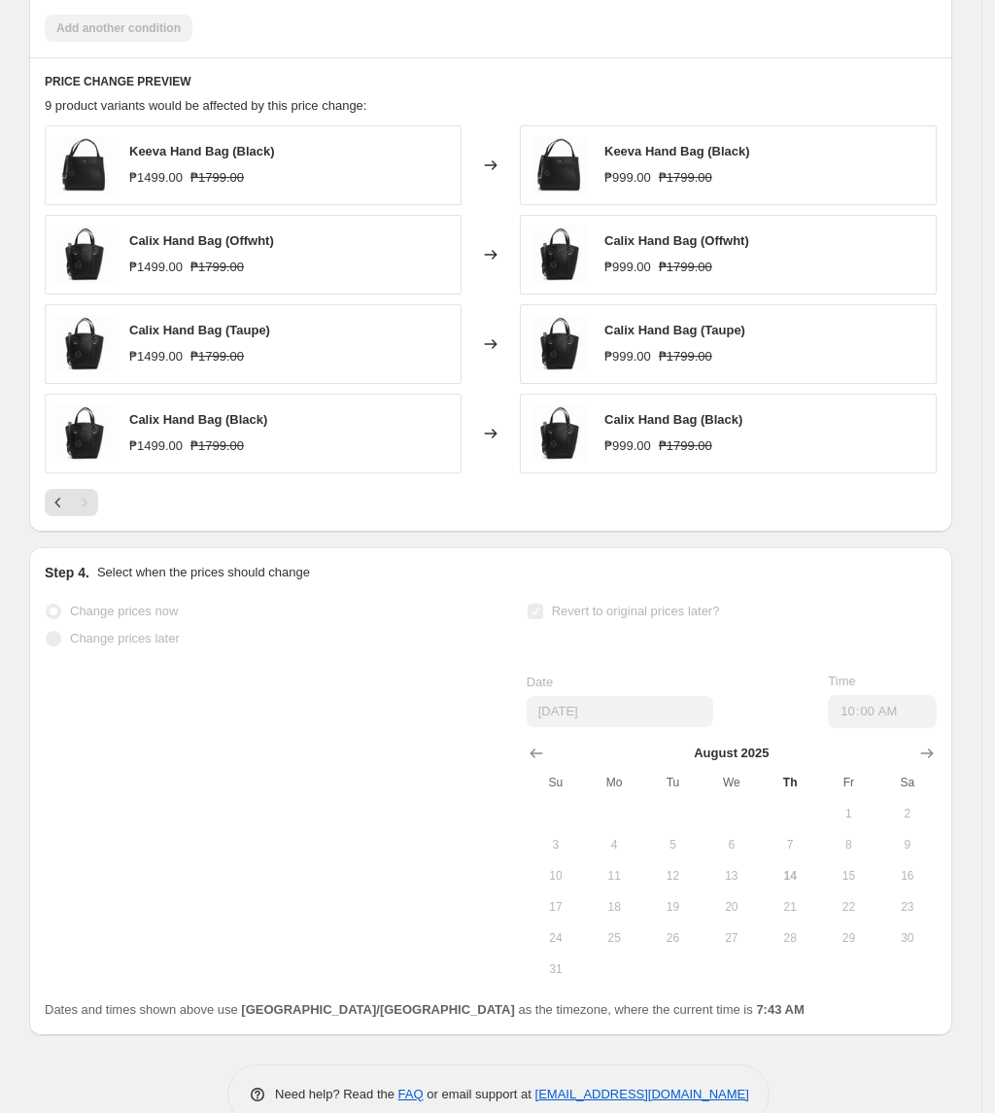
select select "no_change"
select select "tag"
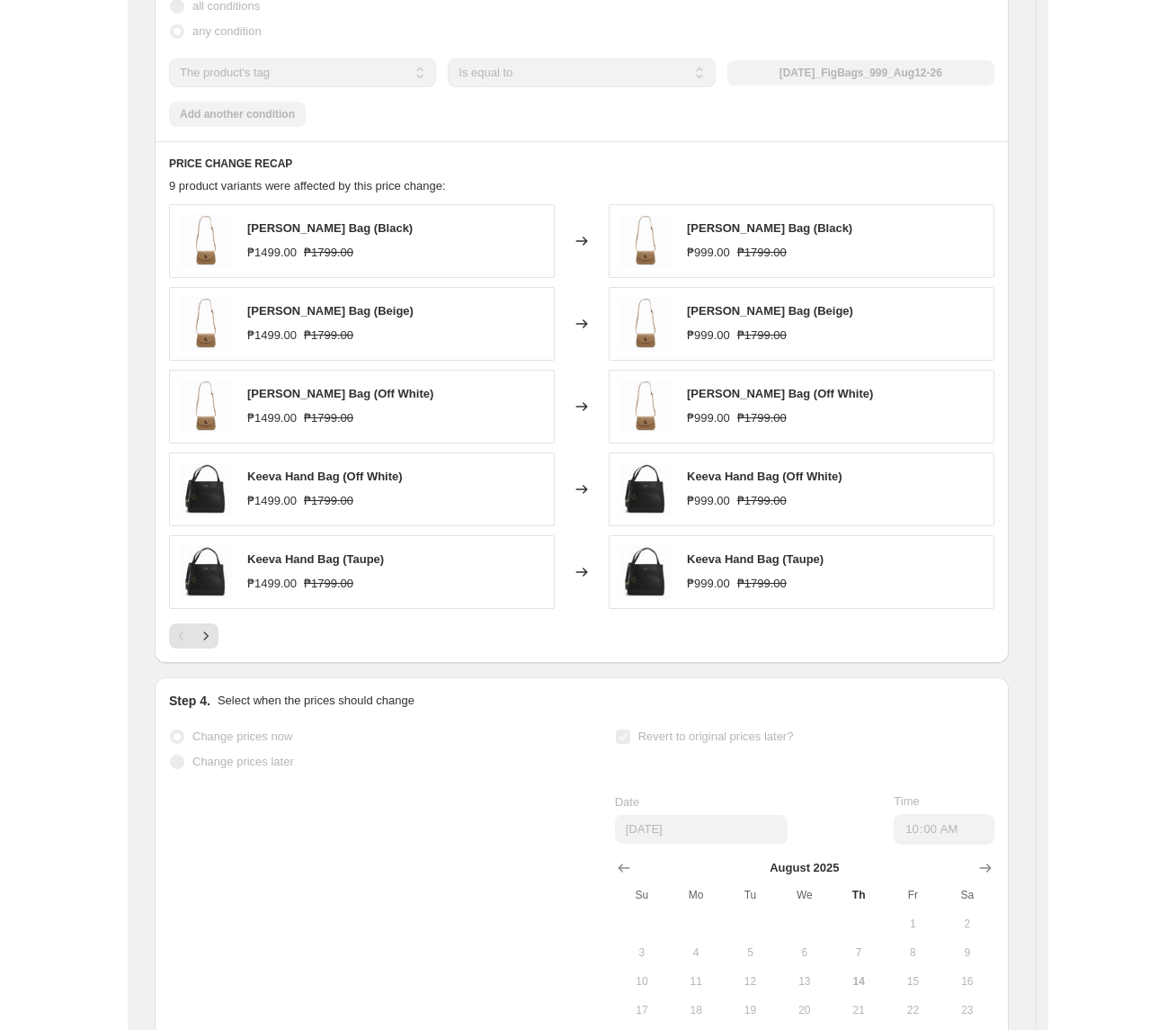
scroll to position [0, 0]
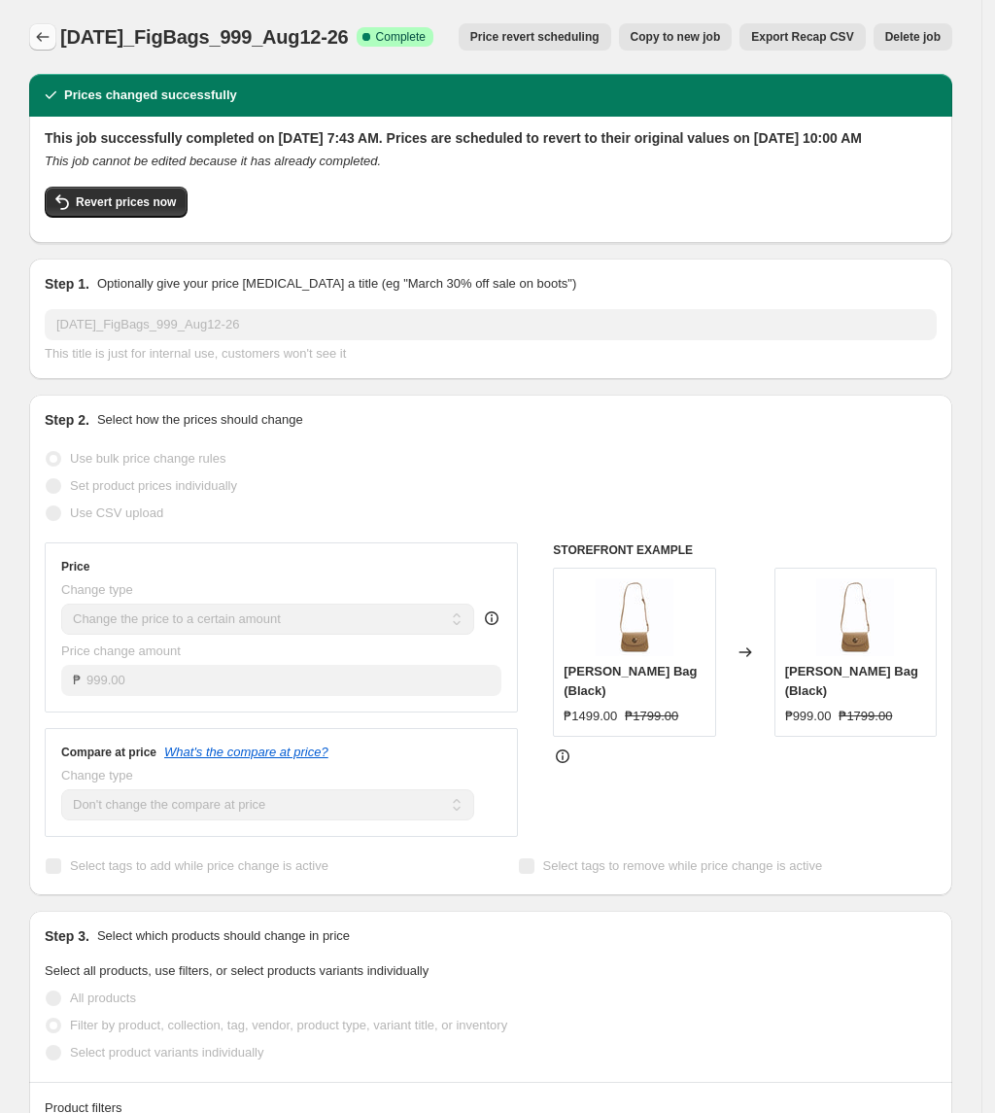
click at [56, 31] on button "Price change jobs" at bounding box center [42, 36] width 27 height 27
